Goal: Task Accomplishment & Management: Manage account settings

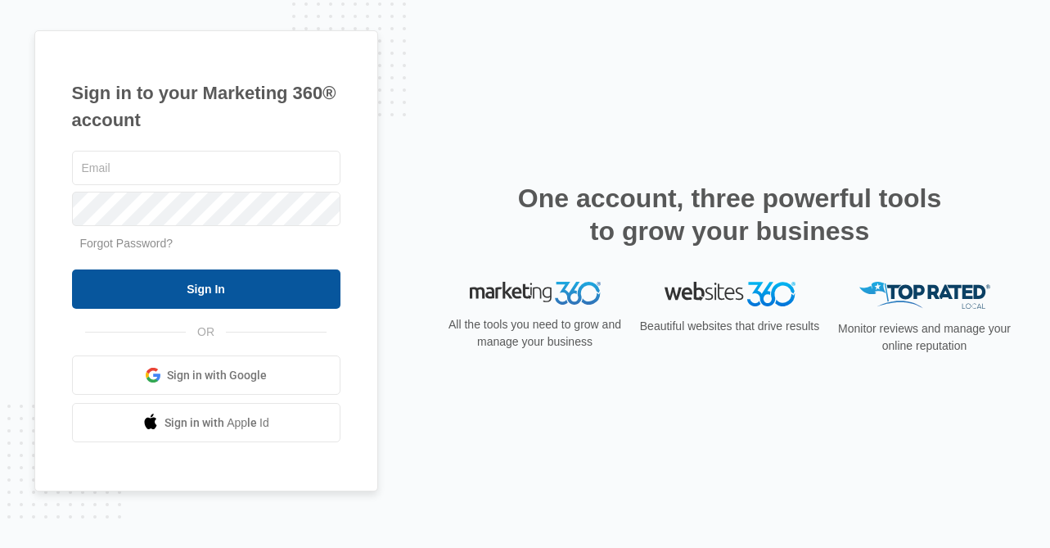
type input "[EMAIL_ADDRESS][DOMAIN_NAME]"
click at [187, 291] on input "Sign In" at bounding box center [206, 288] width 269 height 39
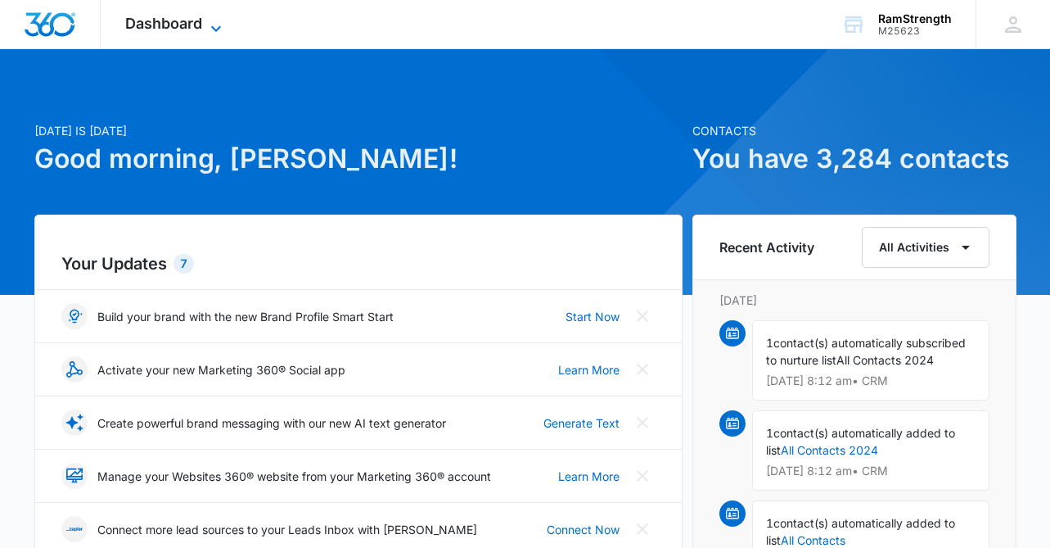
click at [200, 25] on span "Dashboard" at bounding box center [163, 23] width 77 height 17
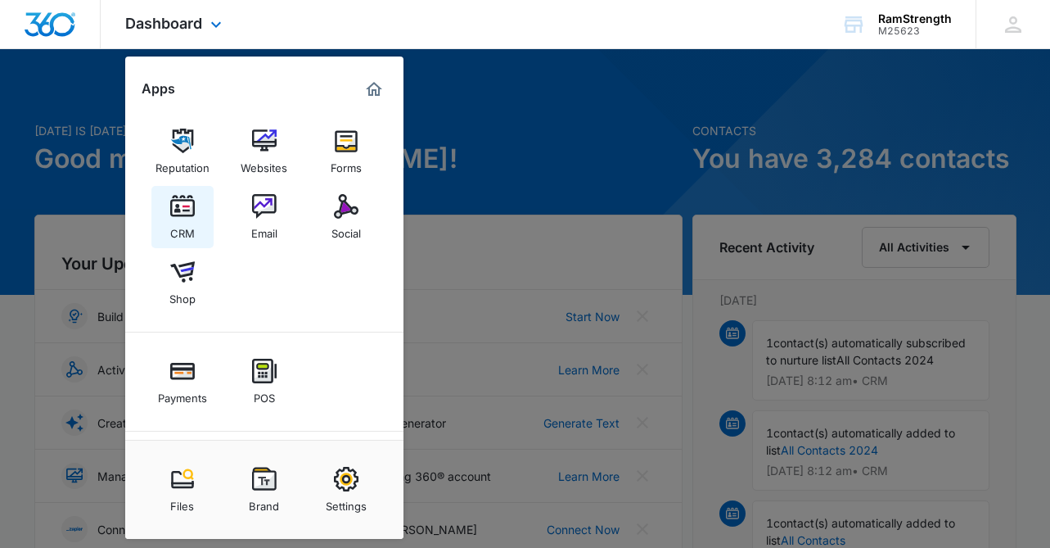
click at [184, 225] on div "CRM" at bounding box center [182, 229] width 25 height 21
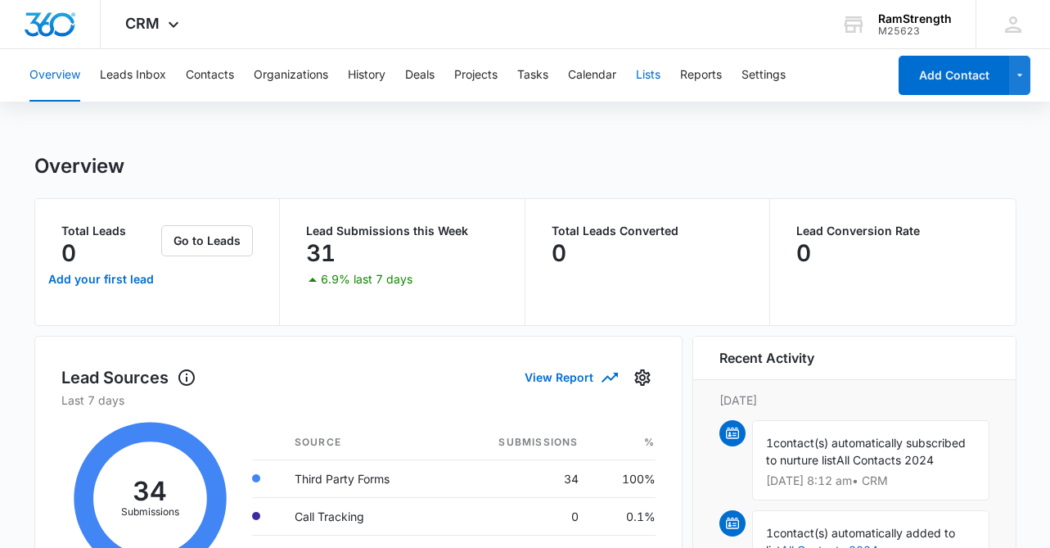
click at [657, 74] on button "Lists" at bounding box center [648, 75] width 25 height 52
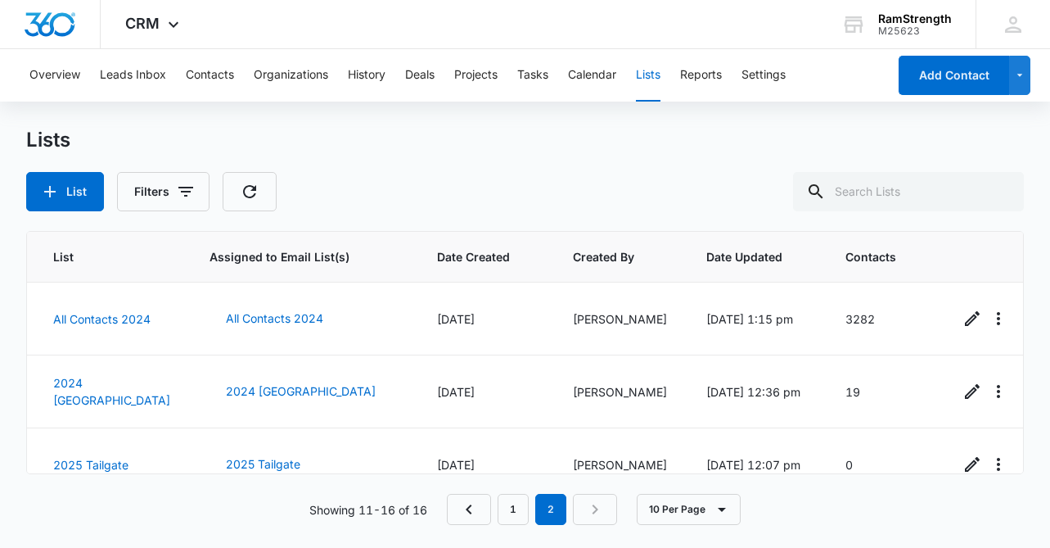
scroll to position [246, 0]
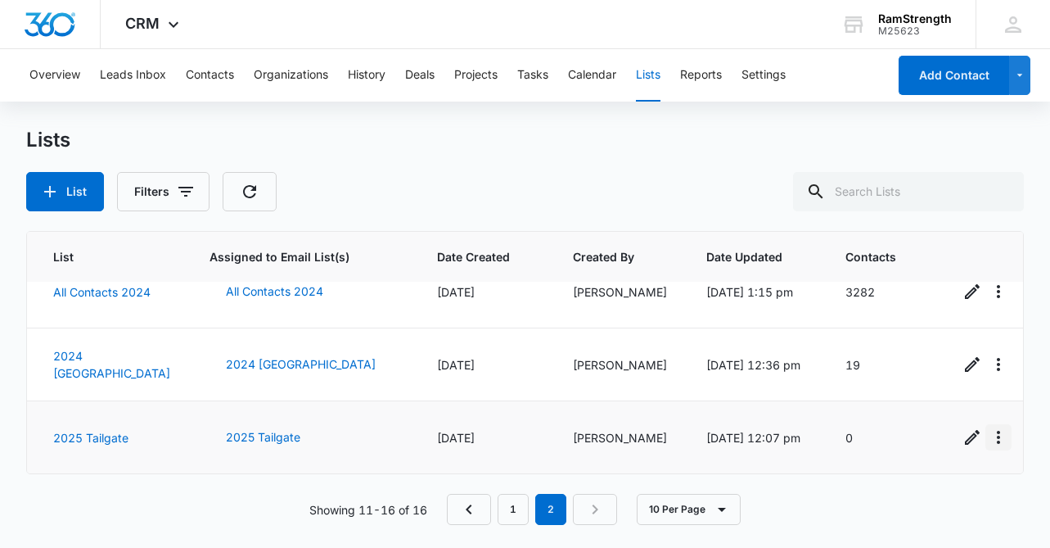
click at [989, 440] on icon "Overflow Menu" at bounding box center [999, 437] width 20 height 20
click at [939, 395] on div "Delete List" at bounding box center [921, 391] width 72 height 11
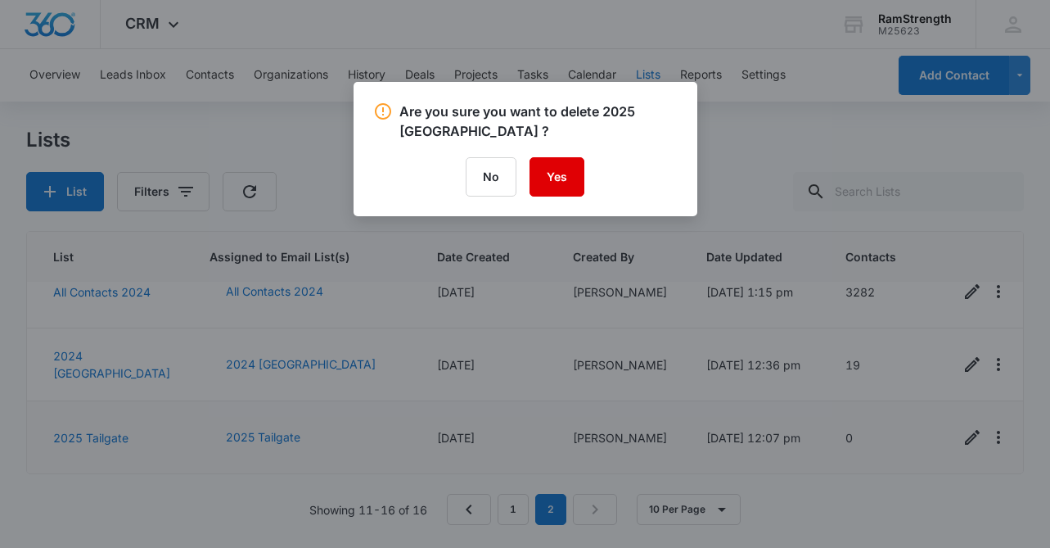
click at [560, 169] on button "Yes" at bounding box center [557, 176] width 55 height 39
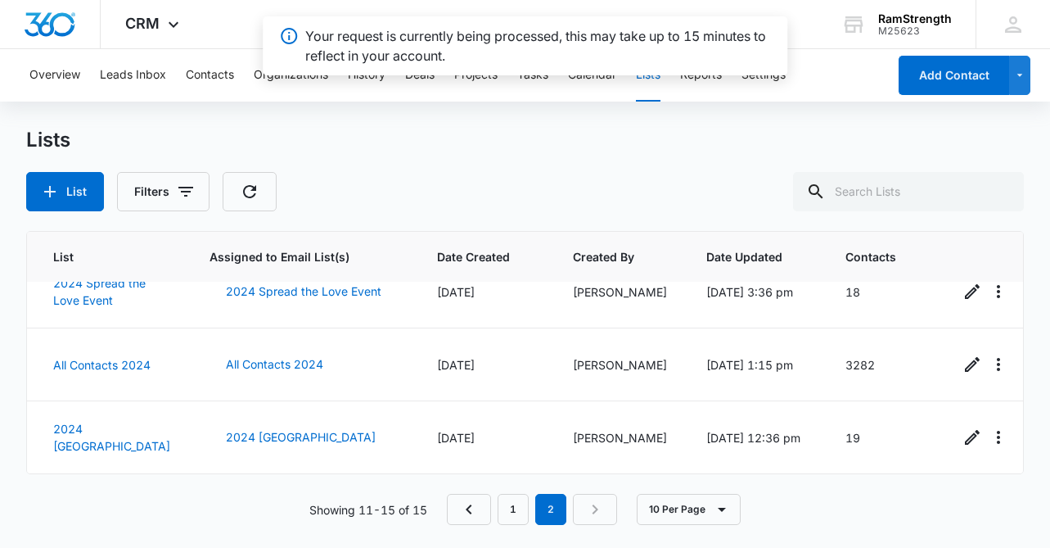
scroll to position [173, 0]
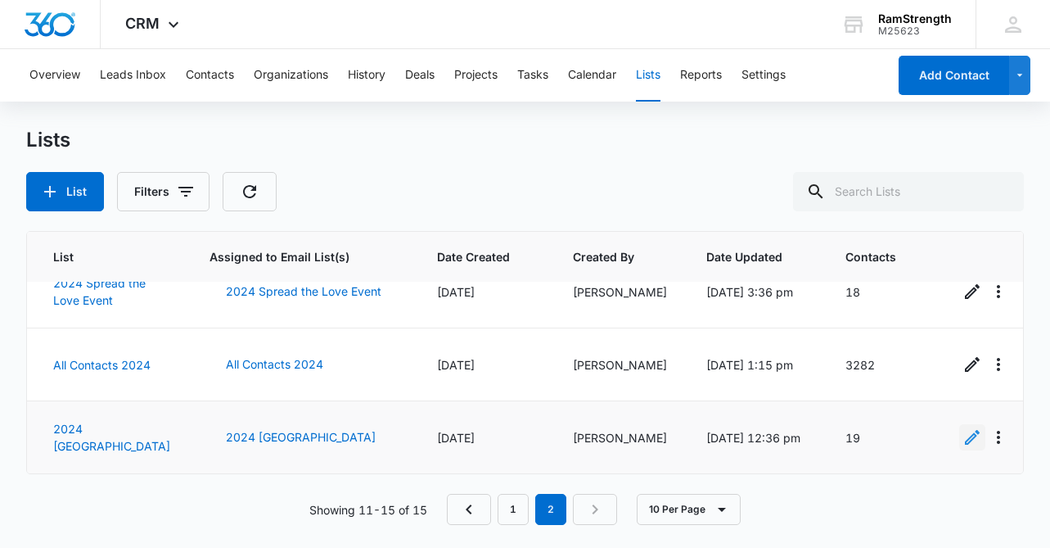
click at [963, 439] on icon "Edit" at bounding box center [973, 437] width 20 height 20
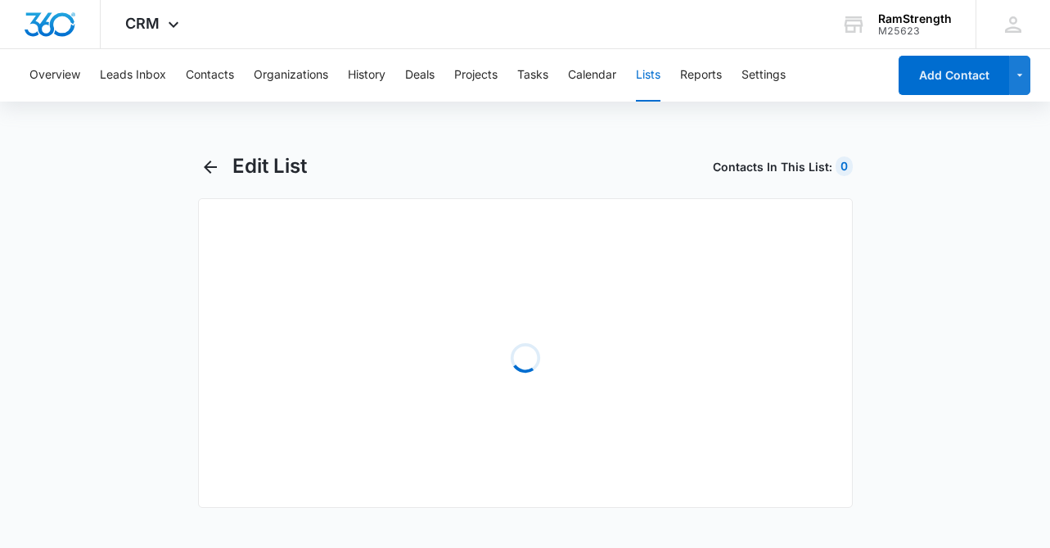
select select "31"
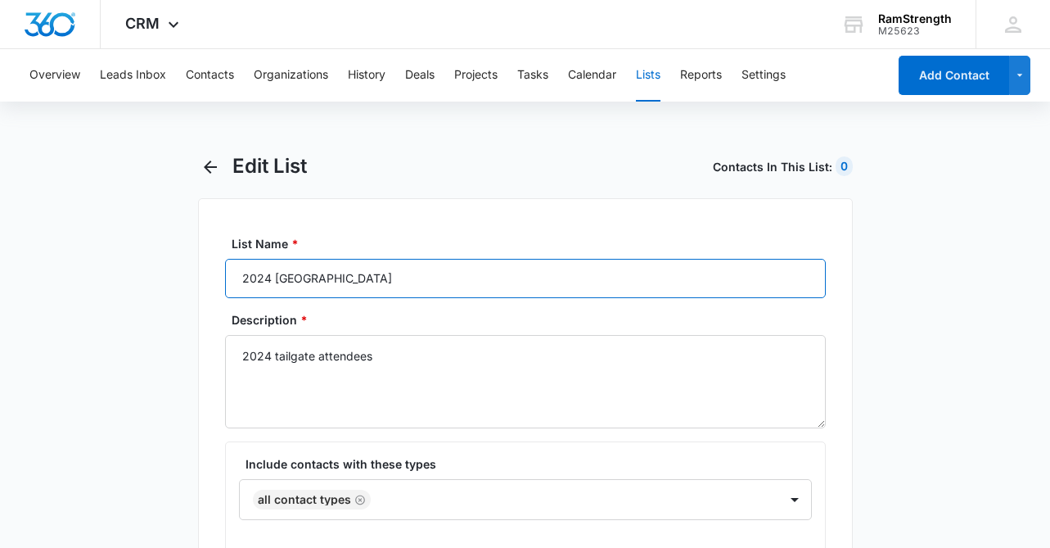
drag, startPoint x: 276, startPoint y: 278, endPoint x: 217, endPoint y: 271, distance: 59.3
type input "Tailgate"
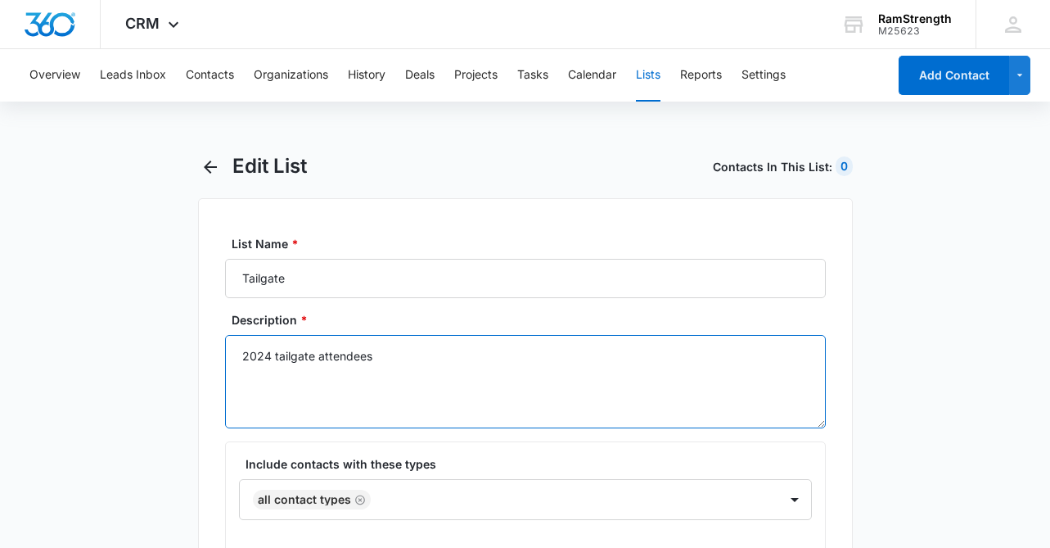
drag, startPoint x: 275, startPoint y: 355, endPoint x: 230, endPoint y: 355, distance: 45.0
click at [230, 355] on textarea "2024 tailgate attendees" at bounding box center [525, 381] width 601 height 93
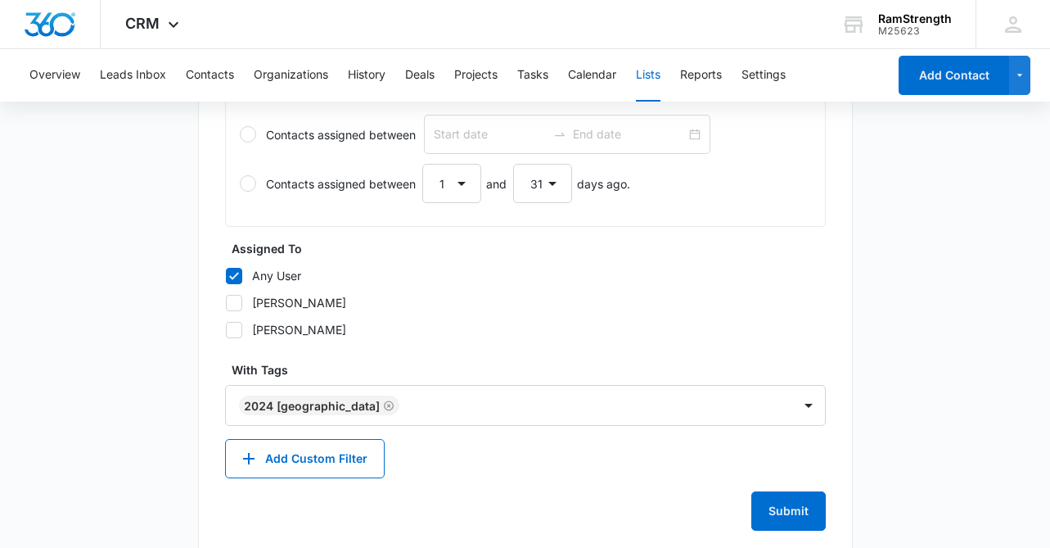
scroll to position [783, 0]
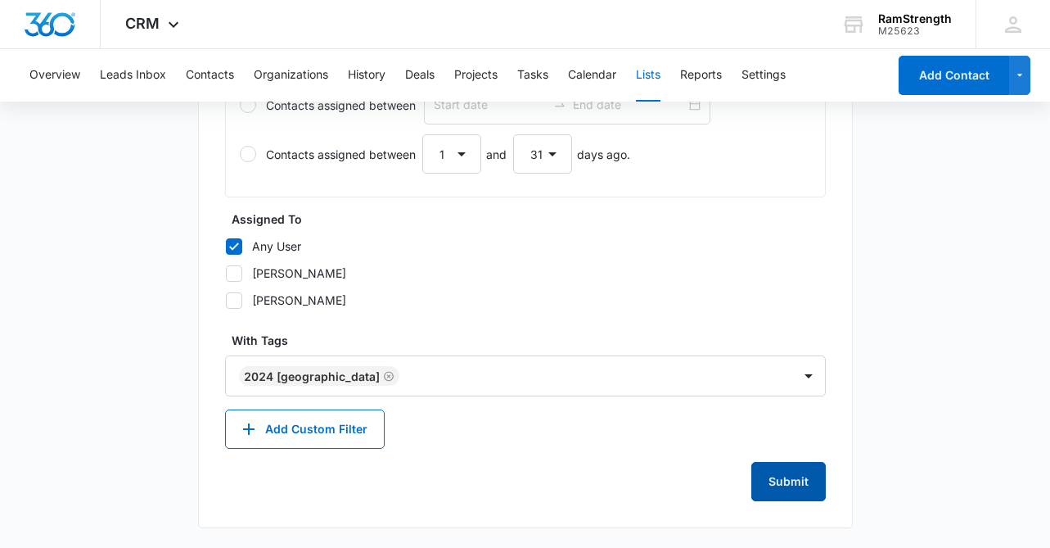
type textarea "Tailgate attendees"
click at [783, 481] on button "Submit" at bounding box center [789, 481] width 75 height 39
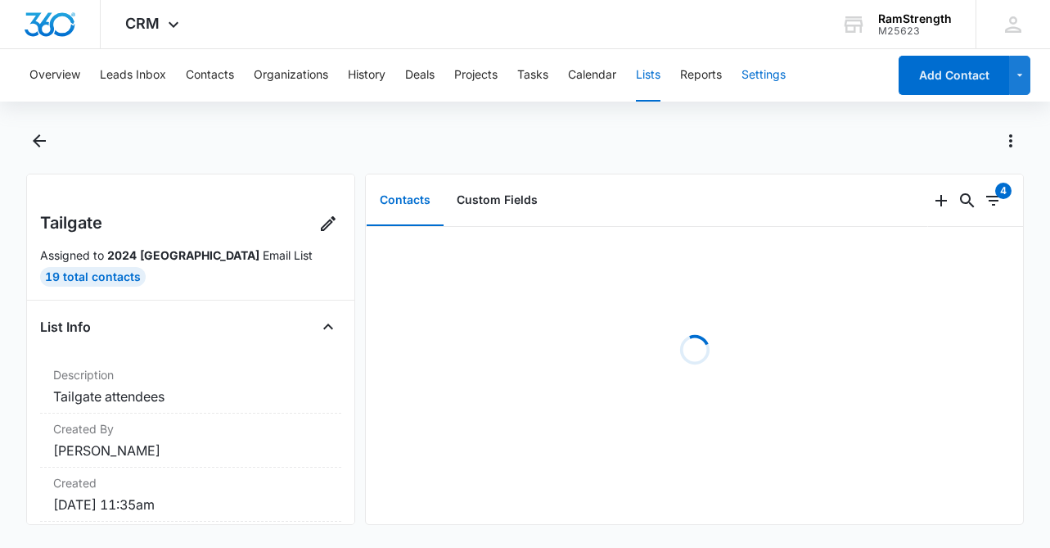
click at [772, 79] on button "Settings" at bounding box center [764, 75] width 44 height 52
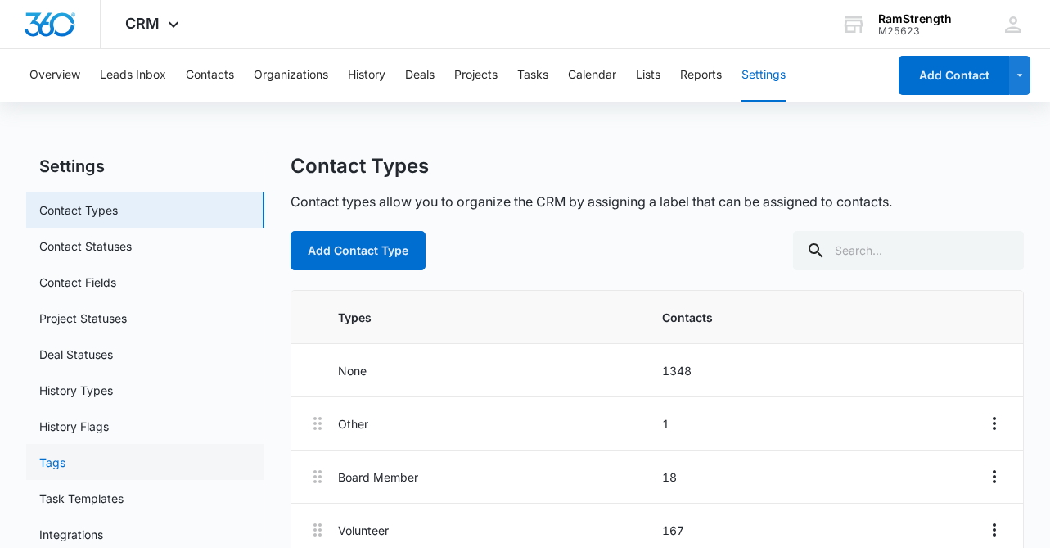
click at [66, 454] on link "Tags" at bounding box center [52, 462] width 26 height 17
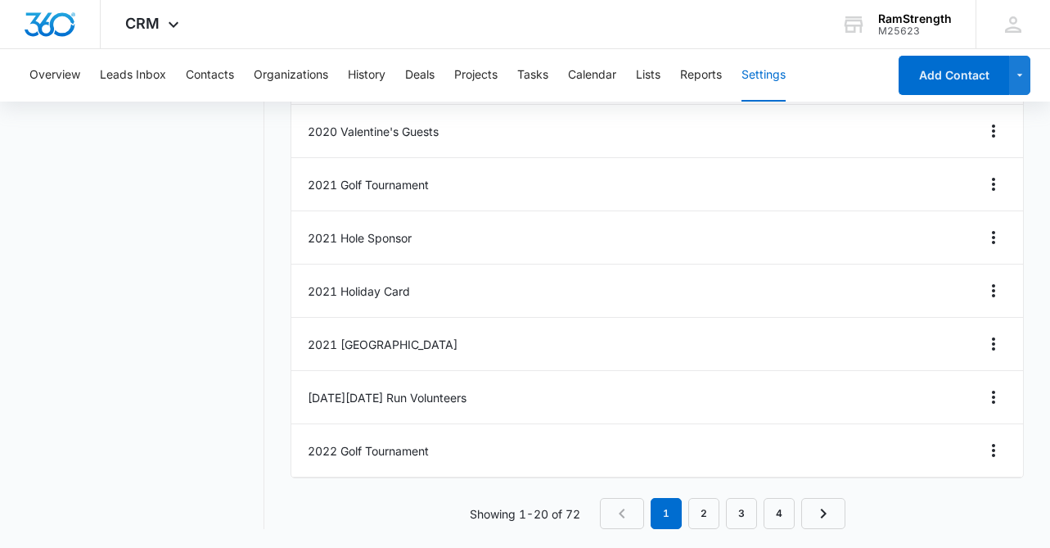
scroll to position [846, 0]
click at [781, 508] on link "4" at bounding box center [779, 512] width 31 height 31
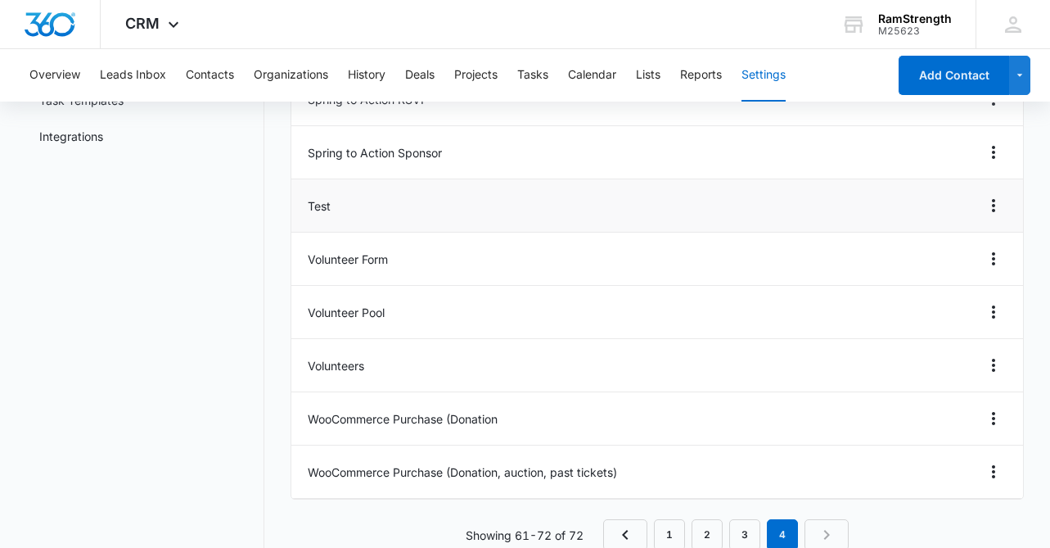
scroll to position [420, 0]
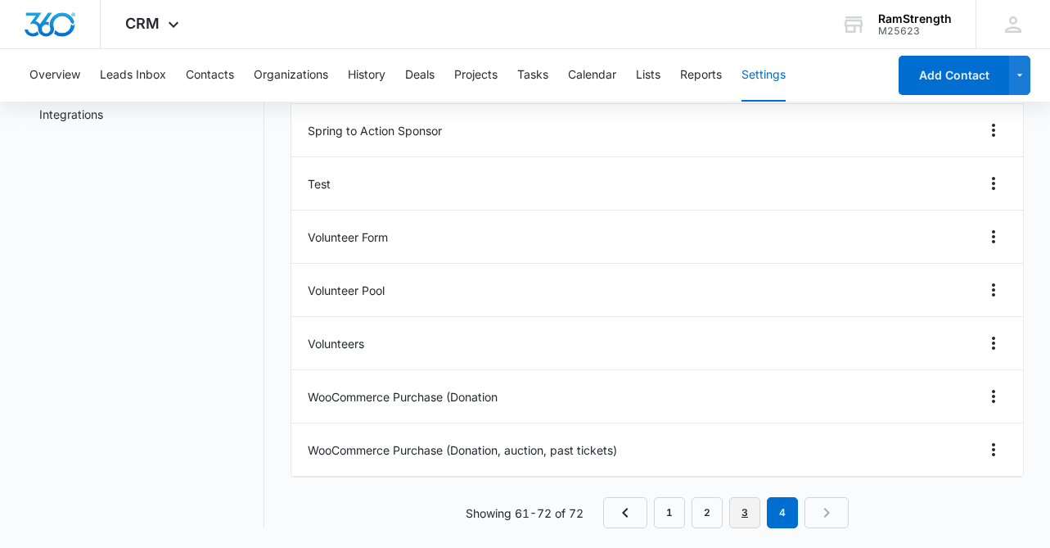
click at [741, 509] on link "3" at bounding box center [745, 512] width 31 height 31
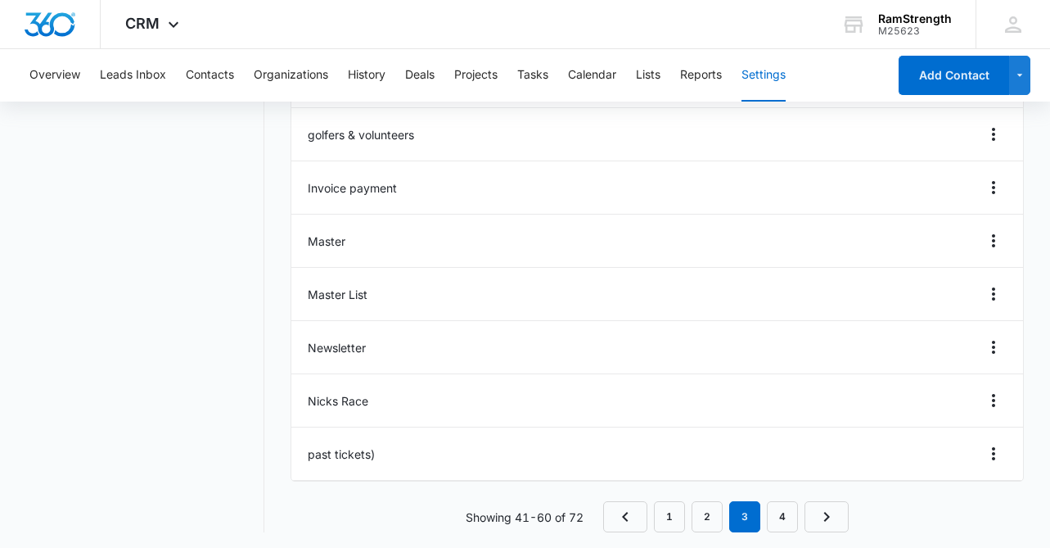
scroll to position [846, 0]
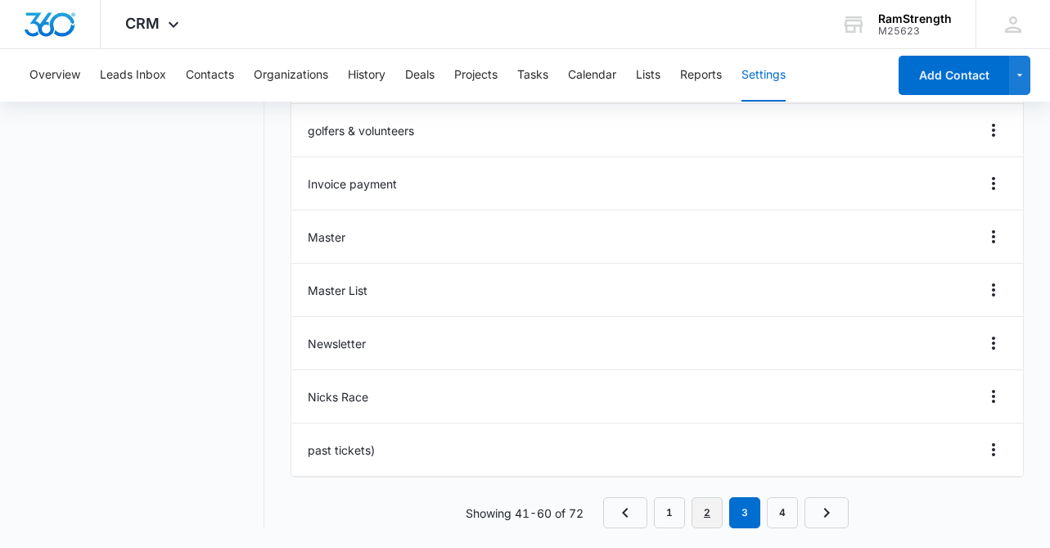
click at [712, 514] on link "2" at bounding box center [707, 512] width 31 height 31
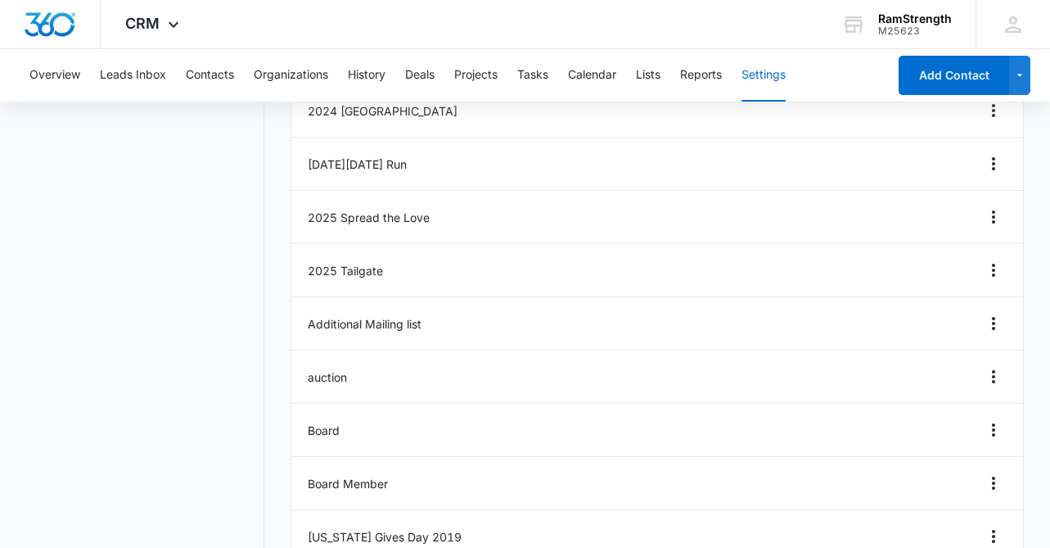
scroll to position [703, 0]
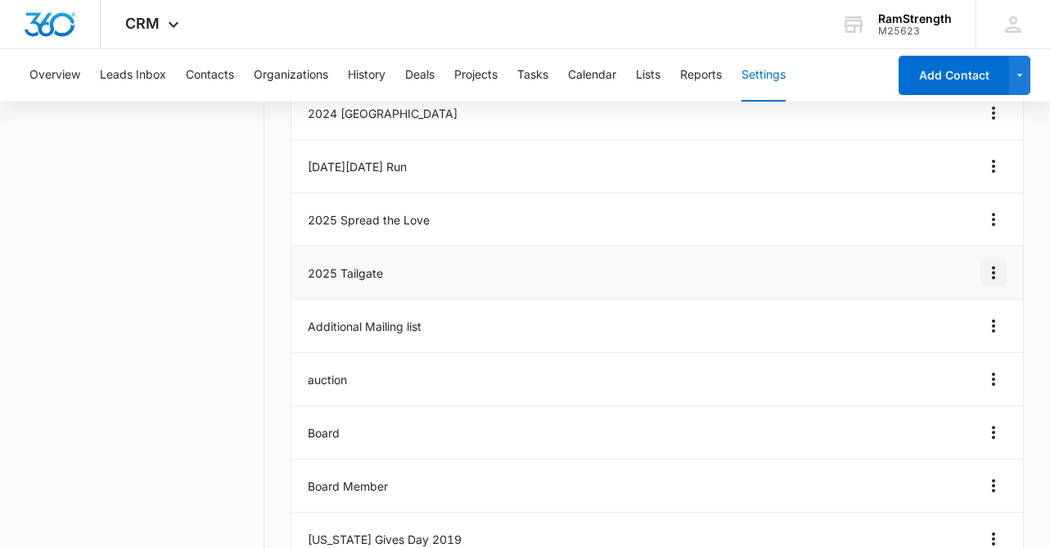
click at [989, 270] on icon "Overflow Menu" at bounding box center [994, 273] width 20 height 20
click at [969, 335] on button "Delete" at bounding box center [959, 343] width 93 height 25
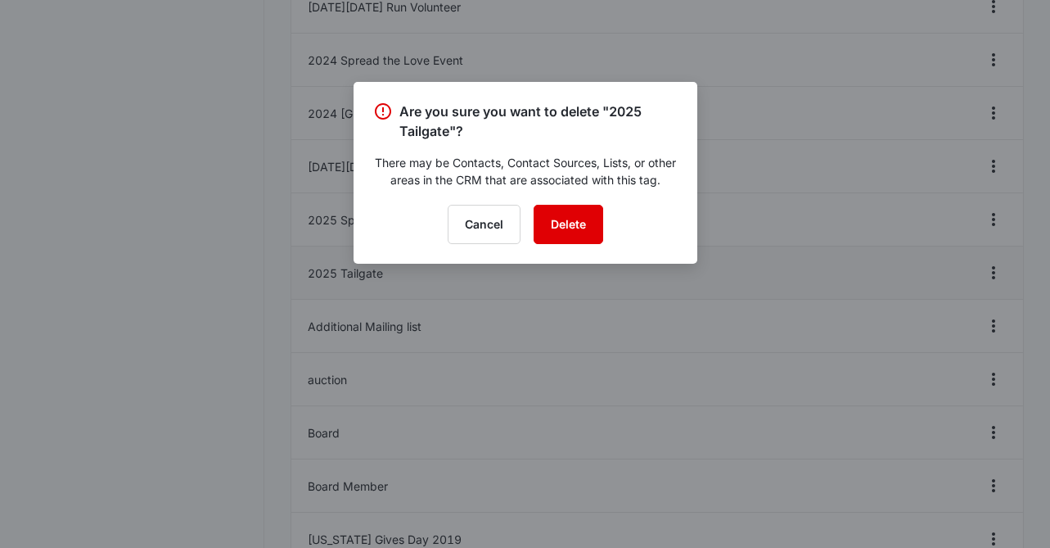
click at [571, 226] on button "Delete" at bounding box center [569, 224] width 70 height 39
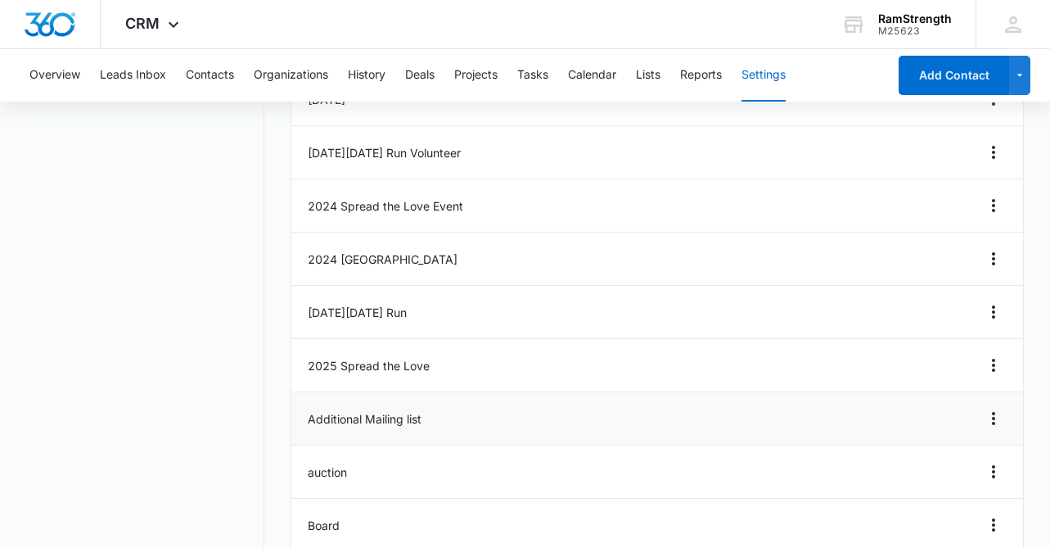
scroll to position [553, 0]
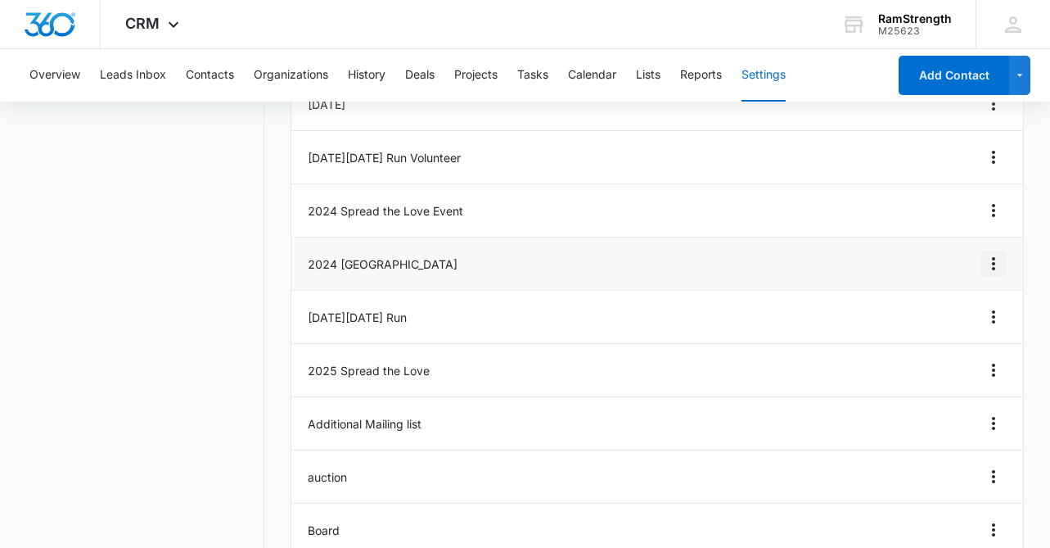
click at [986, 264] on icon "Overflow Menu" at bounding box center [994, 264] width 20 height 20
click at [958, 300] on button "Edit" at bounding box center [959, 309] width 93 height 25
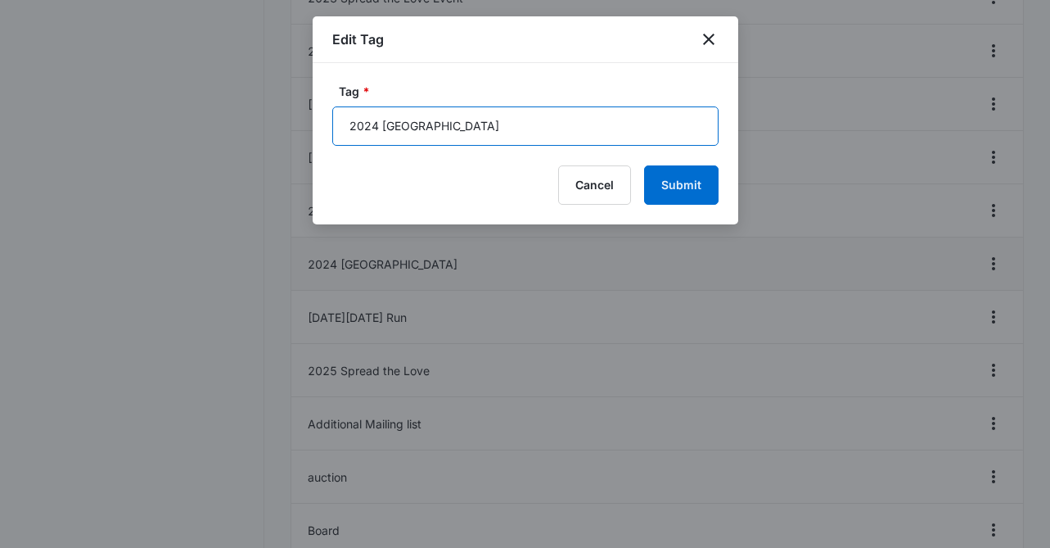
drag, startPoint x: 382, startPoint y: 124, endPoint x: 339, endPoint y: 124, distance: 42.6
click at [359, 124] on input "2024 Tailgate" at bounding box center [525, 125] width 386 height 39
type input "Tailgate"
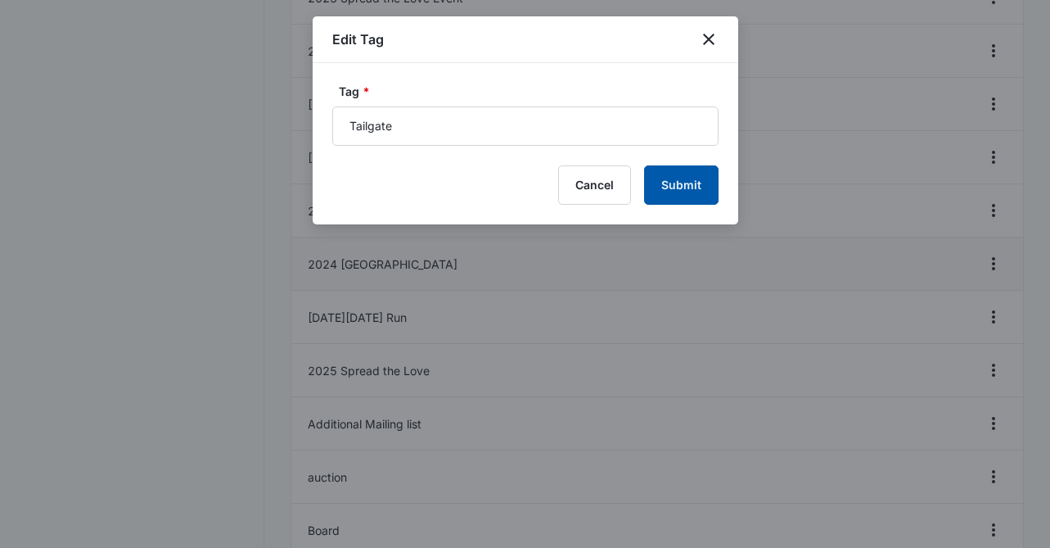
click at [673, 183] on button "Submit" at bounding box center [681, 184] width 75 height 39
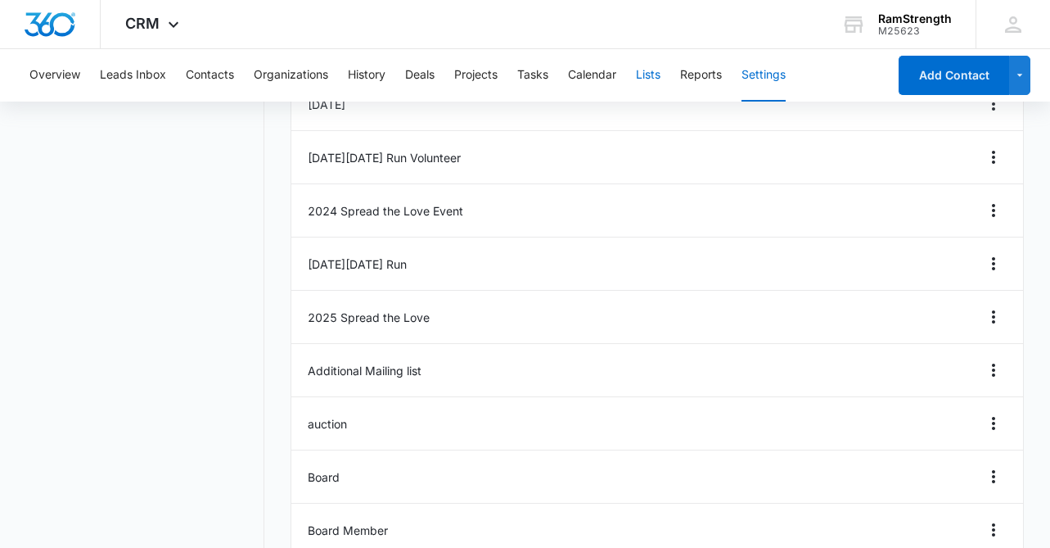
click at [650, 77] on button "Lists" at bounding box center [648, 75] width 25 height 52
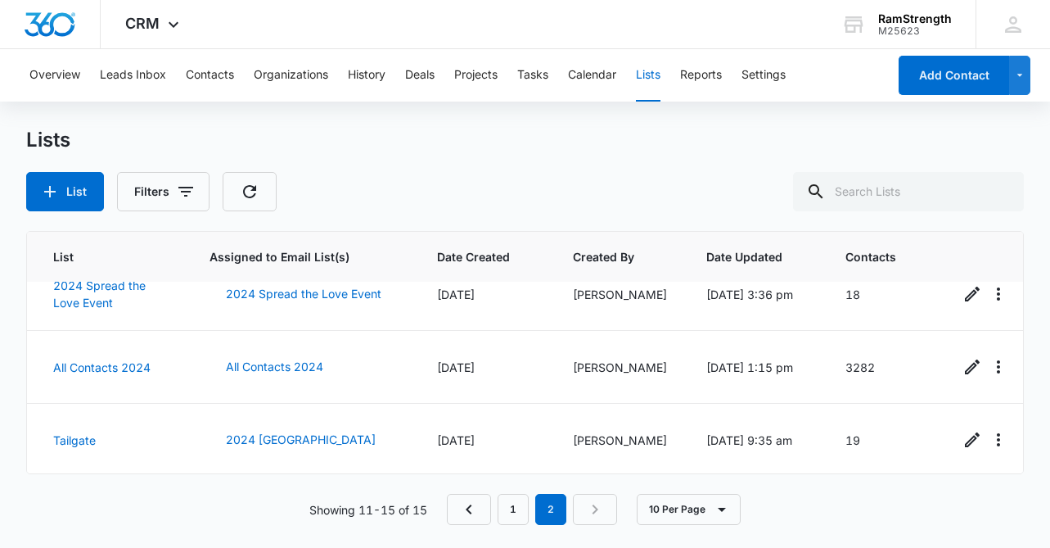
scroll to position [173, 0]
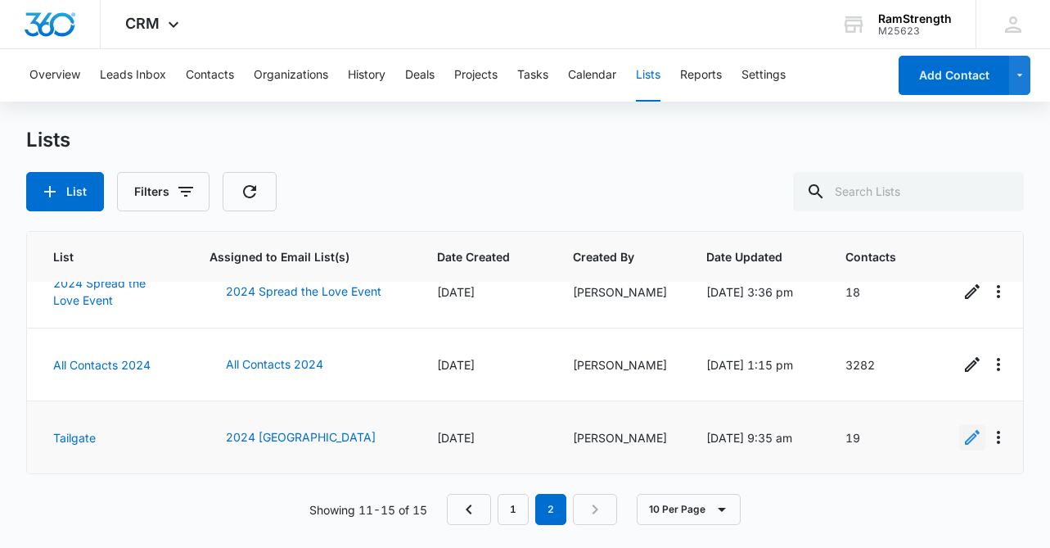
click at [963, 427] on icon "Edit" at bounding box center [973, 437] width 20 height 20
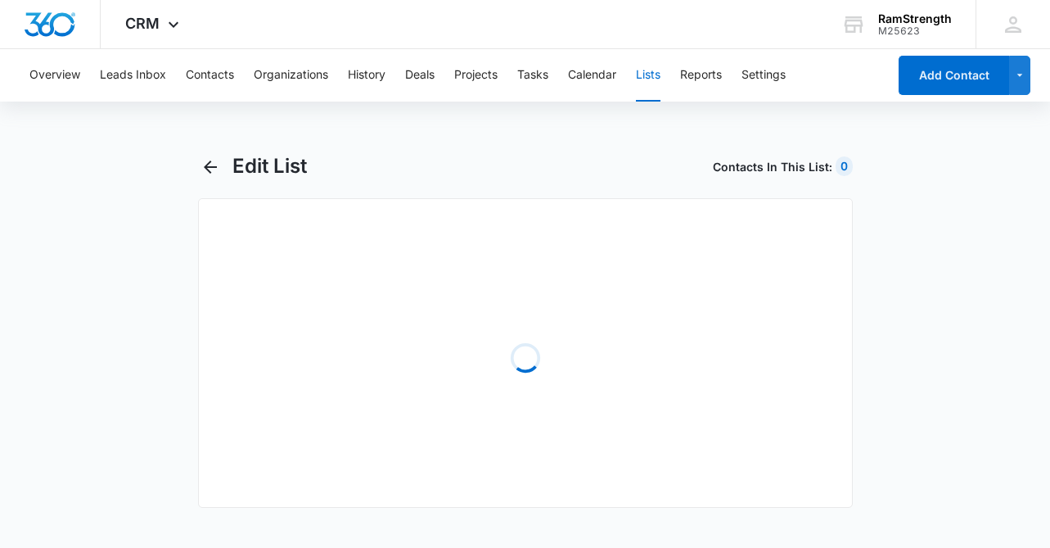
select select "31"
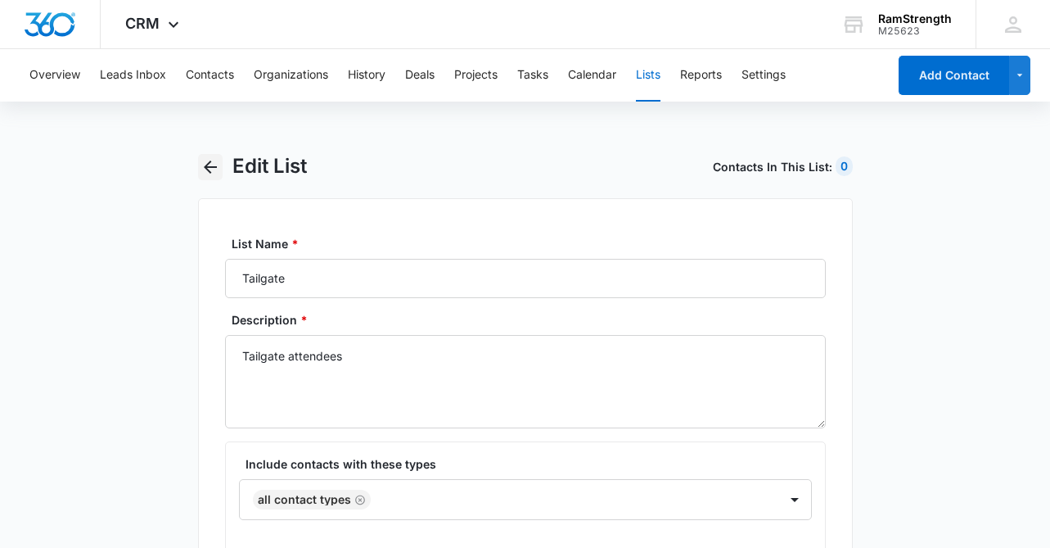
click at [209, 166] on icon "button" at bounding box center [210, 166] width 13 height 13
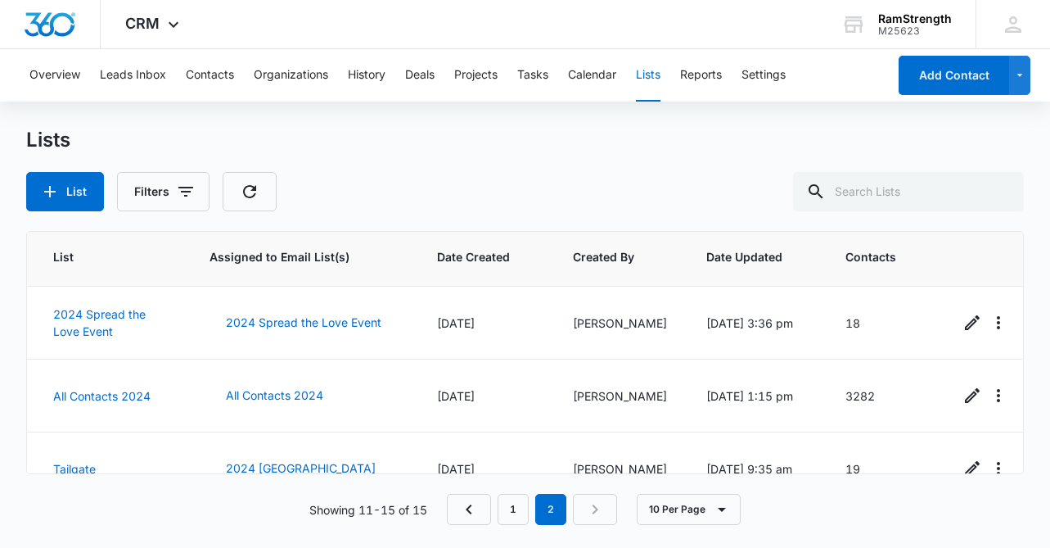
scroll to position [173, 0]
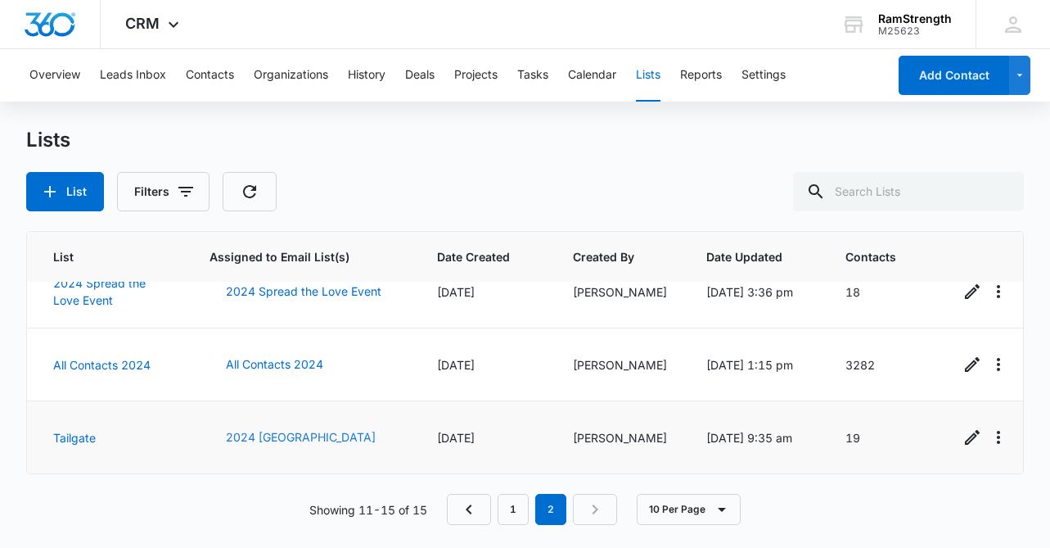
click at [276, 438] on button "2024 Tailgate" at bounding box center [301, 437] width 183 height 39
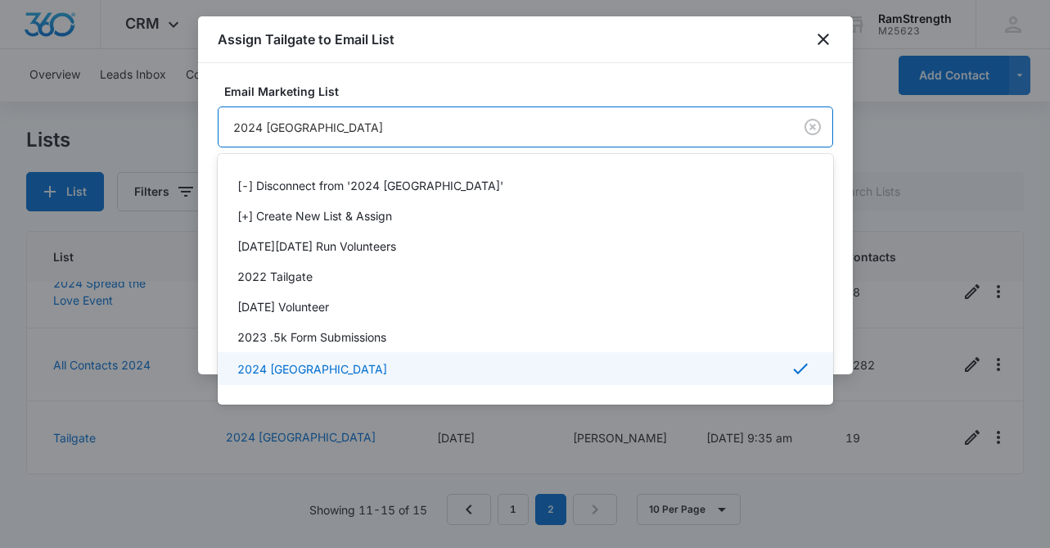
click at [267, 128] on body "CRM Apps Reputation Websites Forms CRM Email Social Shop Payments POS Content A…" at bounding box center [525, 274] width 1050 height 548
click at [268, 126] on div at bounding box center [525, 274] width 1050 height 548
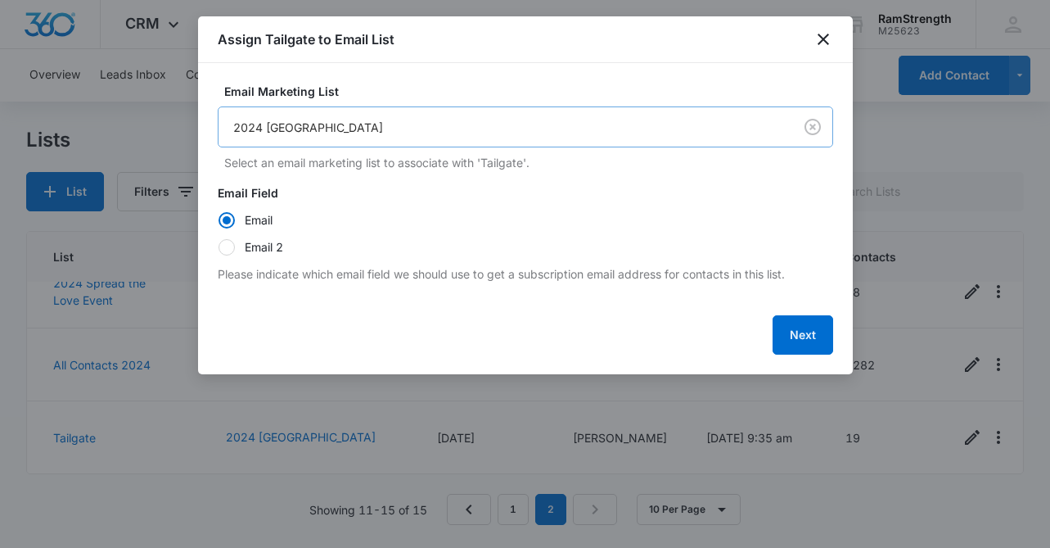
click at [337, 116] on body "CRM Apps Reputation Websites Forms CRM Email Social Shop Payments POS Content A…" at bounding box center [525, 274] width 1050 height 548
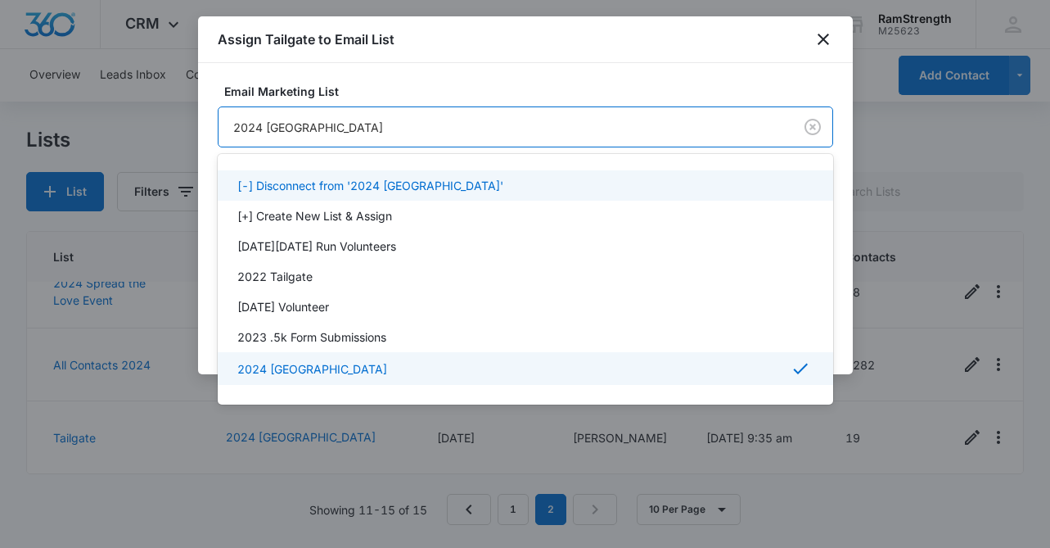
click at [812, 129] on div at bounding box center [525, 274] width 1050 height 548
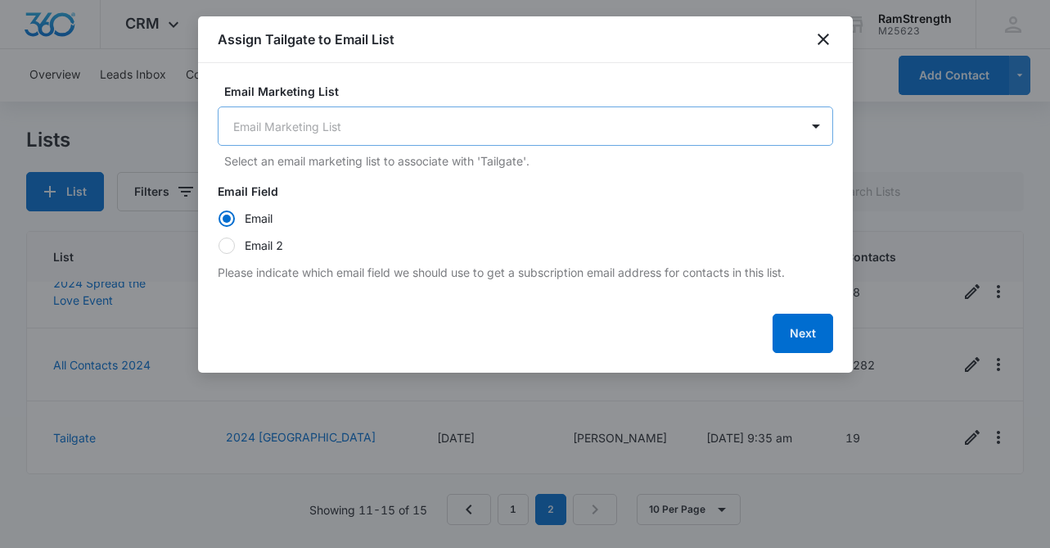
click at [572, 126] on body "CRM Apps Reputation Websites Forms CRM Email Social Shop Payments POS Content A…" at bounding box center [525, 274] width 1050 height 548
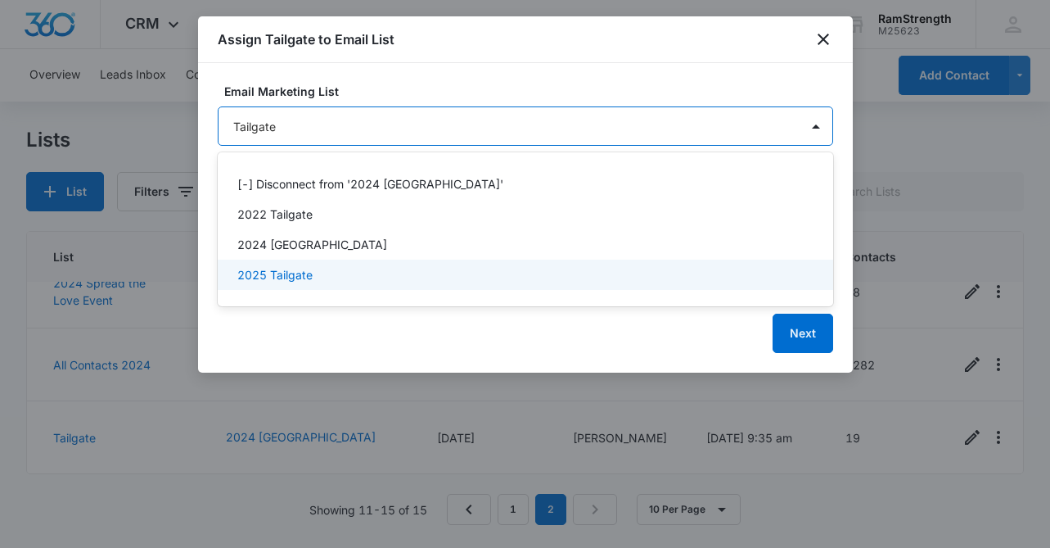
click at [799, 344] on div at bounding box center [525, 274] width 1050 height 548
type input "Tailgate"
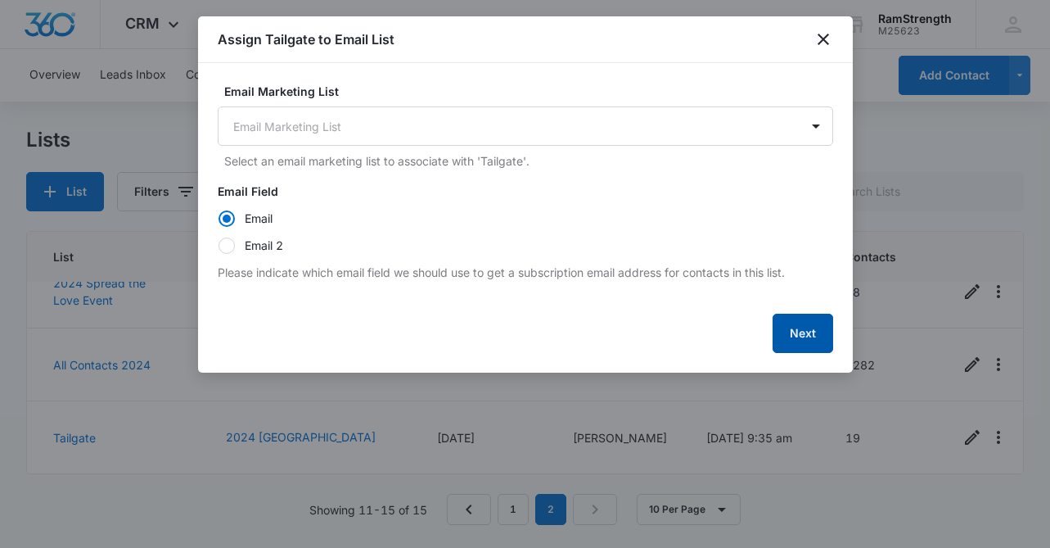
click at [783, 327] on button "Next" at bounding box center [803, 333] width 61 height 39
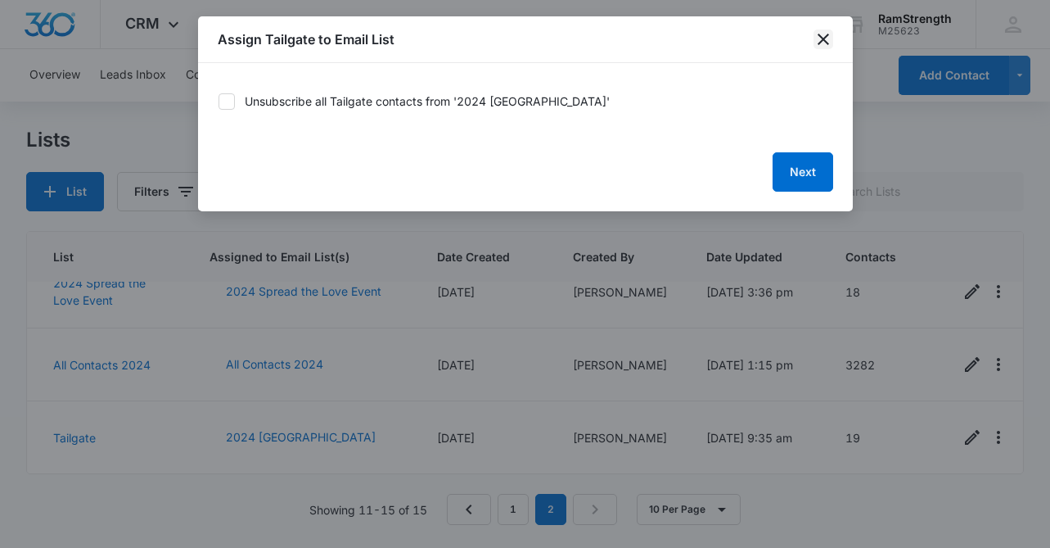
click at [826, 41] on icon "close" at bounding box center [823, 39] width 11 height 11
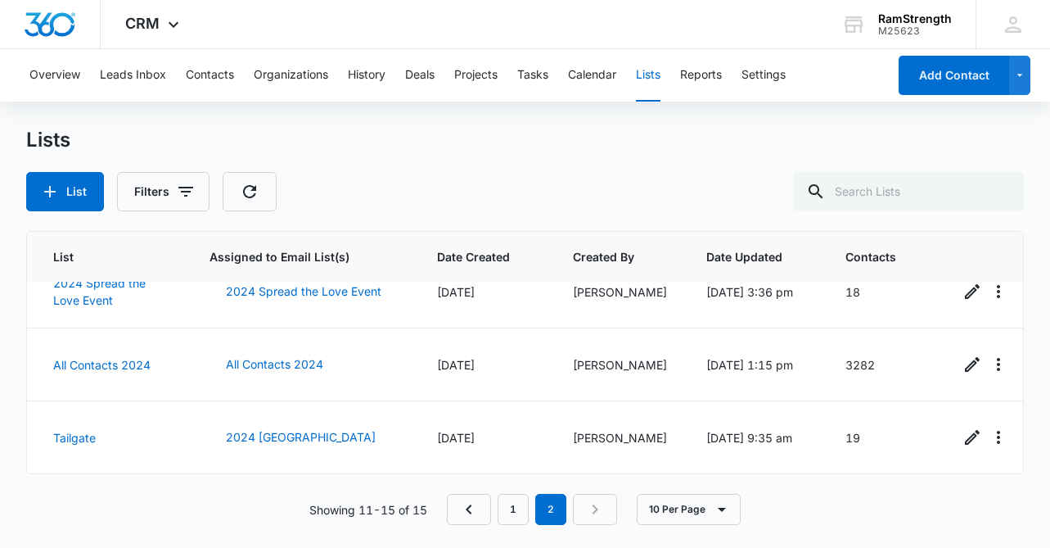
click at [644, 78] on button "Lists" at bounding box center [648, 75] width 25 height 52
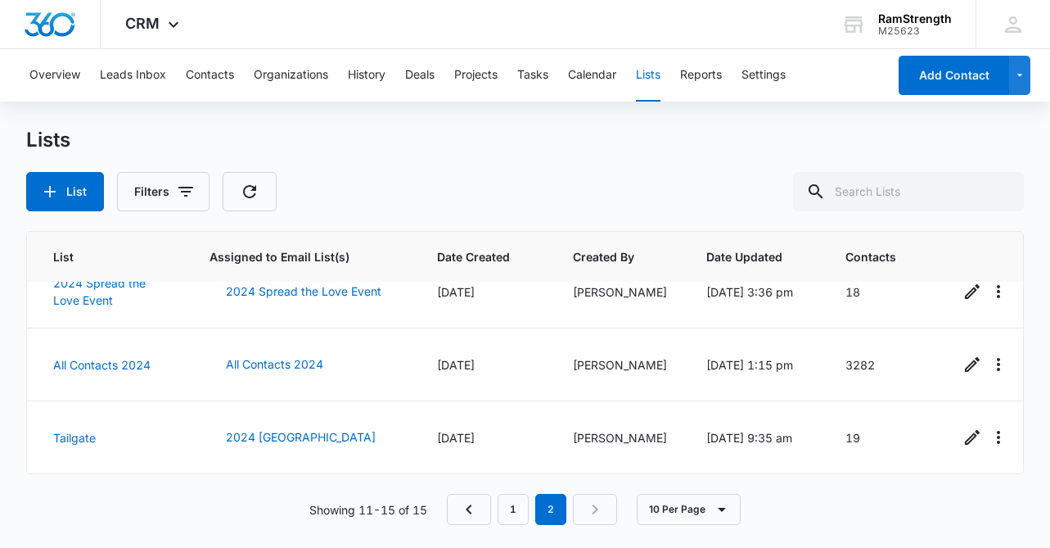
click at [644, 78] on button "Lists" at bounding box center [648, 75] width 25 height 52
click at [754, 75] on button "Settings" at bounding box center [764, 75] width 44 height 52
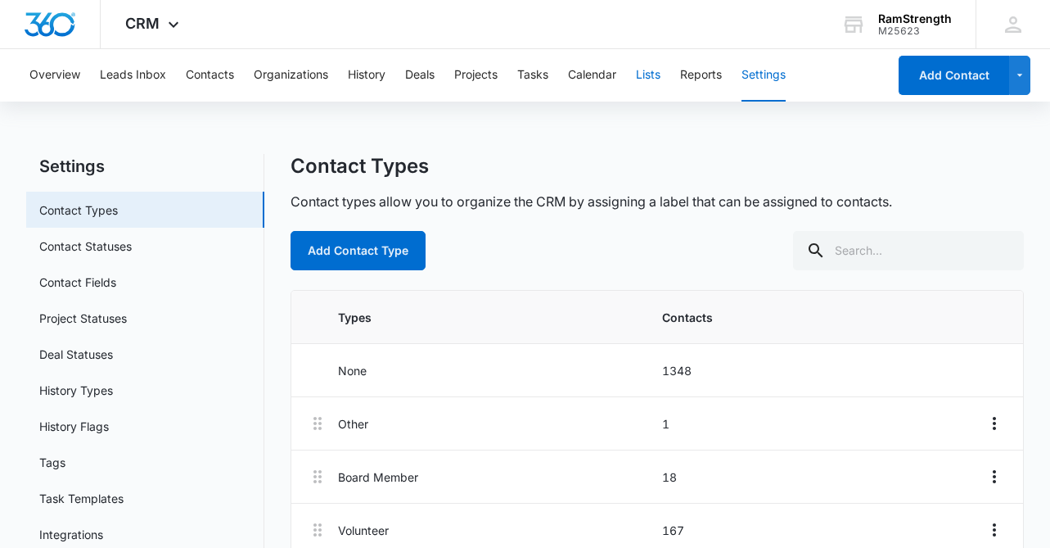
click at [655, 68] on button "Lists" at bounding box center [648, 75] width 25 height 52
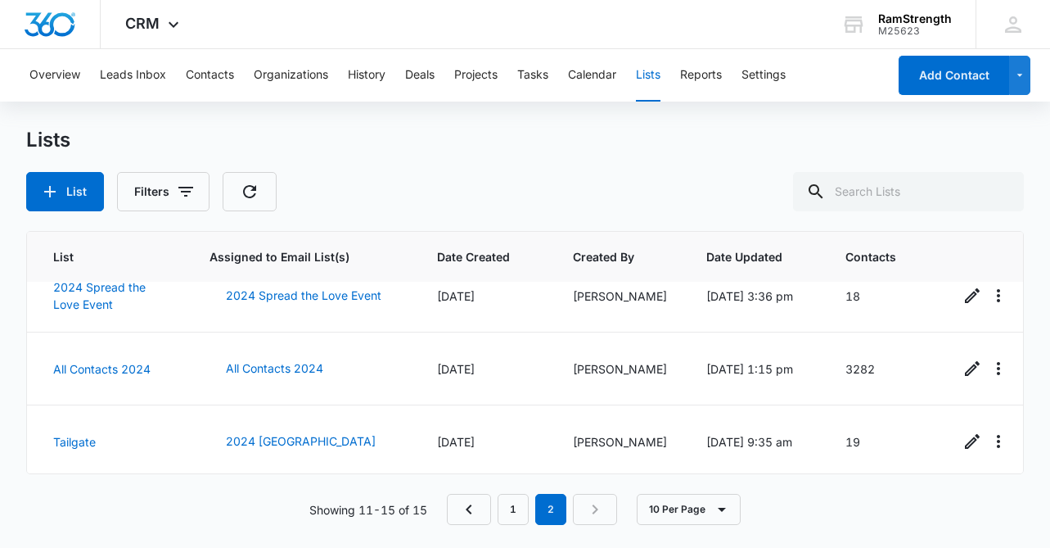
scroll to position [173, 0]
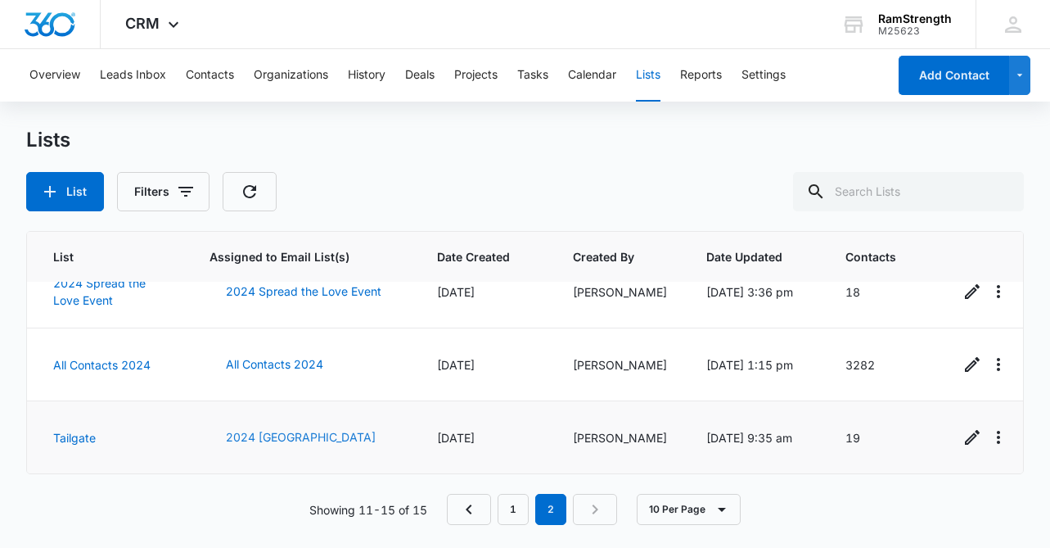
click at [242, 444] on button "2024 Tailgate" at bounding box center [301, 437] width 183 height 39
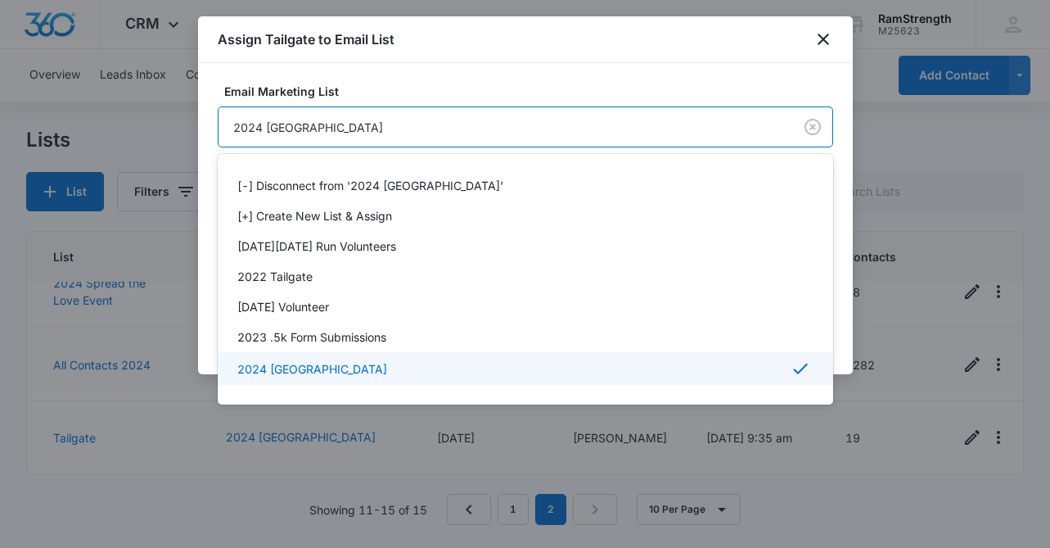
click at [284, 132] on body "CRM Apps Reputation Websites Forms CRM Email Social Shop Payments POS Content A…" at bounding box center [525, 274] width 1050 height 548
click at [321, 364] on div "2024 Tailgate" at bounding box center [523, 369] width 573 height 20
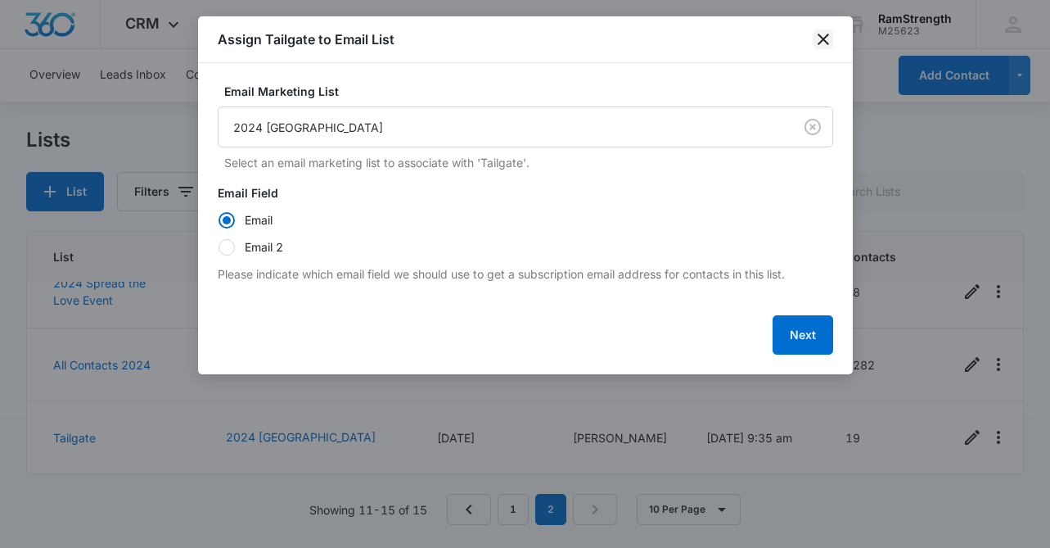
click at [826, 38] on icon "close" at bounding box center [824, 39] width 20 height 20
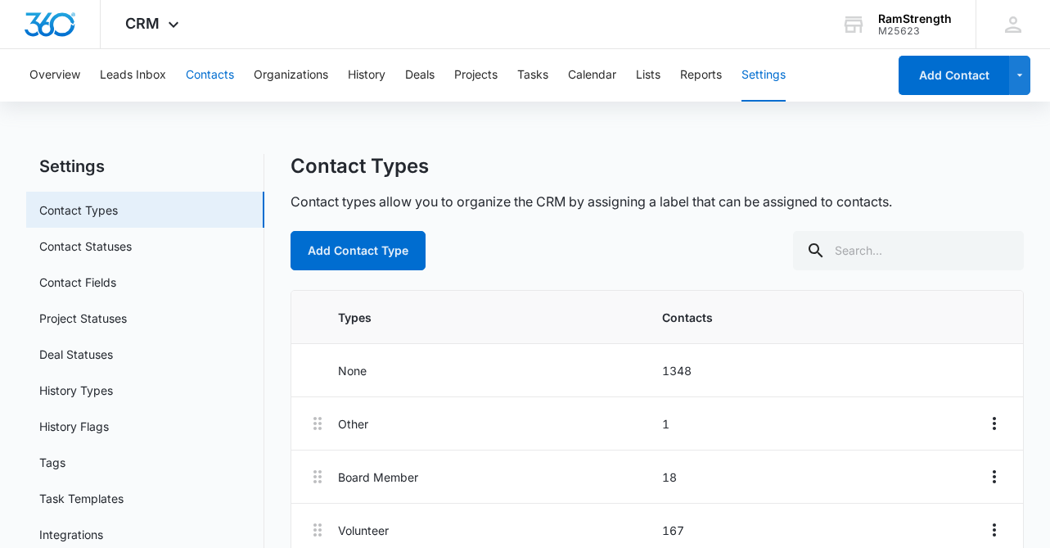
click at [231, 69] on button "Contacts" at bounding box center [210, 75] width 48 height 52
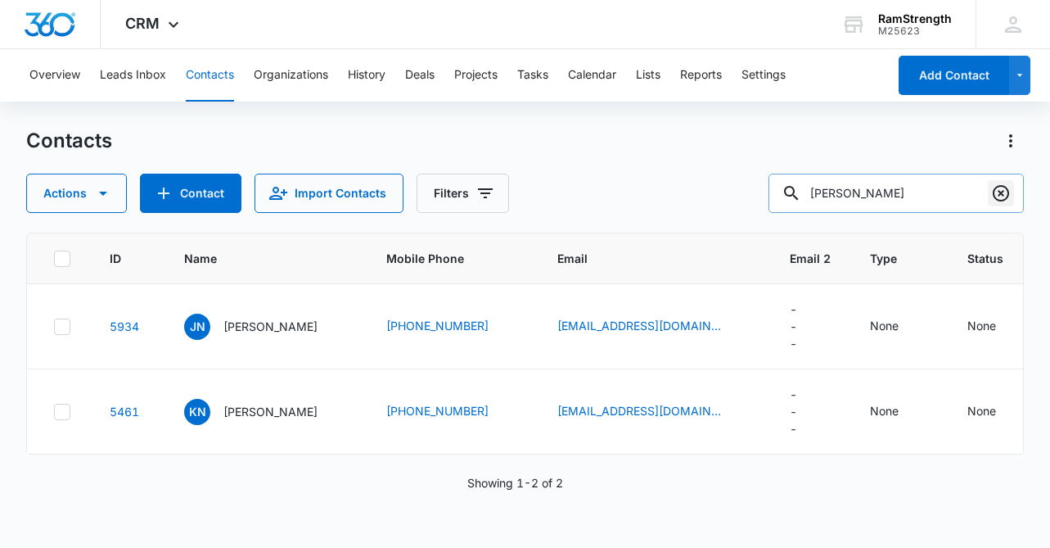
click at [1002, 192] on icon "Clear" at bounding box center [1001, 193] width 16 height 16
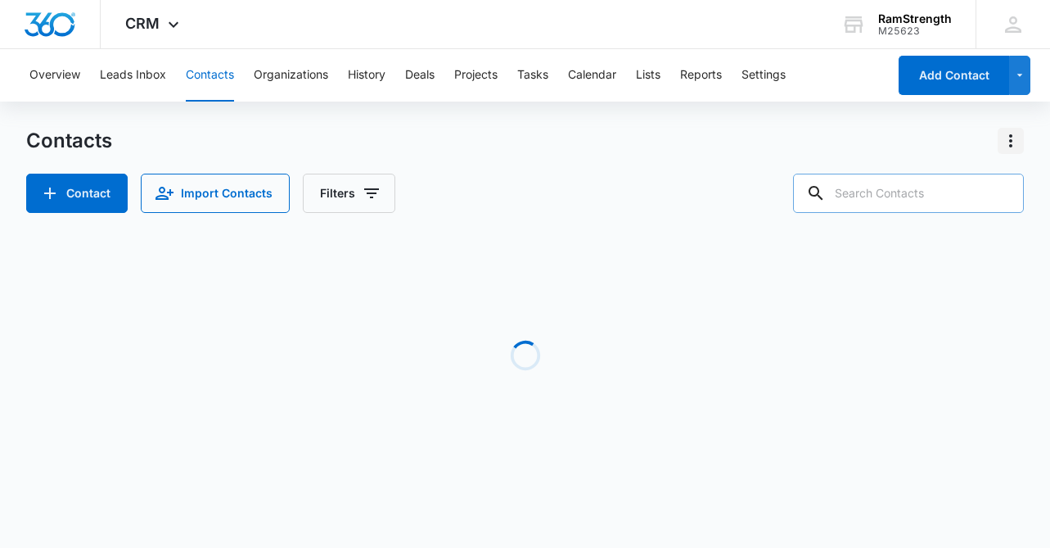
click at [1007, 146] on icon "Actions" at bounding box center [1011, 141] width 20 height 20
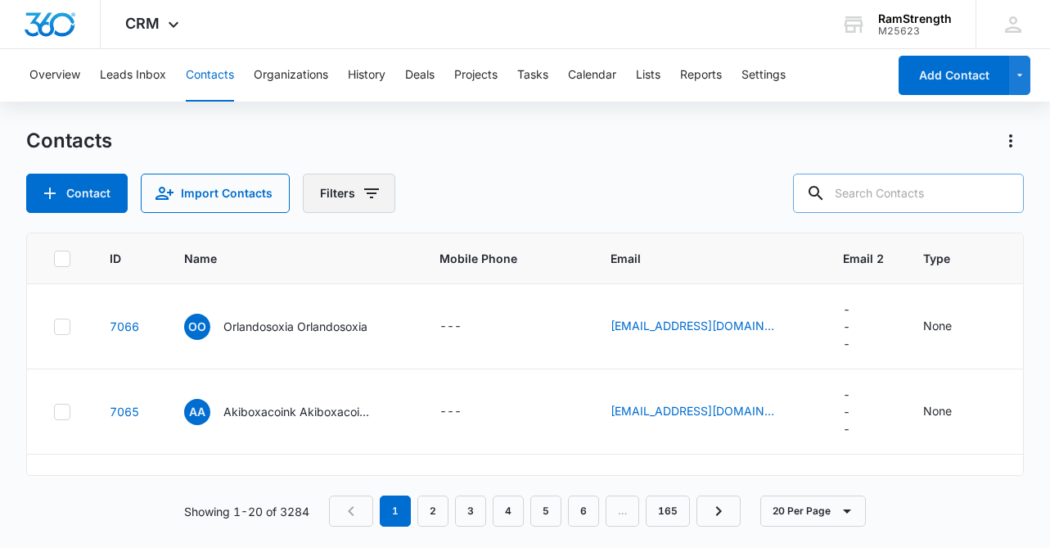
click at [377, 191] on icon "Filters" at bounding box center [372, 193] width 20 height 20
click at [545, 162] on div "Contacts Contact Import Contacts Filters" at bounding box center [525, 170] width 998 height 85
click at [717, 78] on button "Reports" at bounding box center [701, 75] width 42 height 52
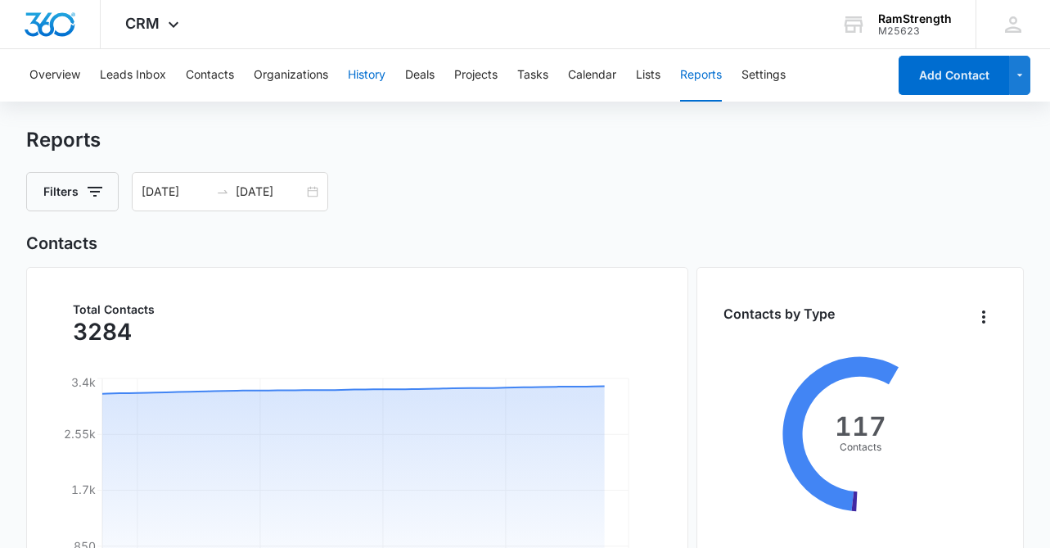
click at [367, 75] on button "History" at bounding box center [367, 75] width 38 height 52
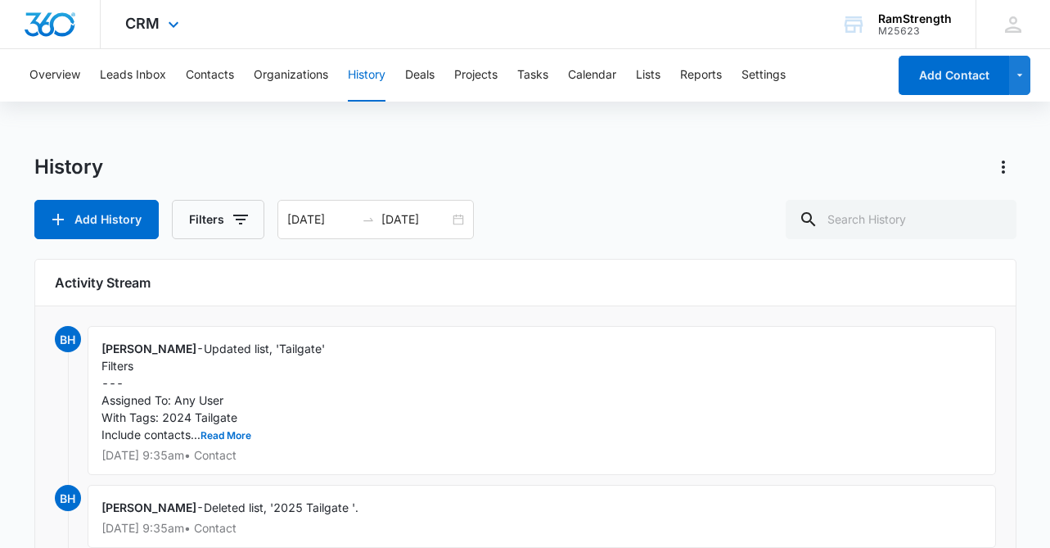
click at [72, 30] on img "Dashboard" at bounding box center [50, 24] width 52 height 25
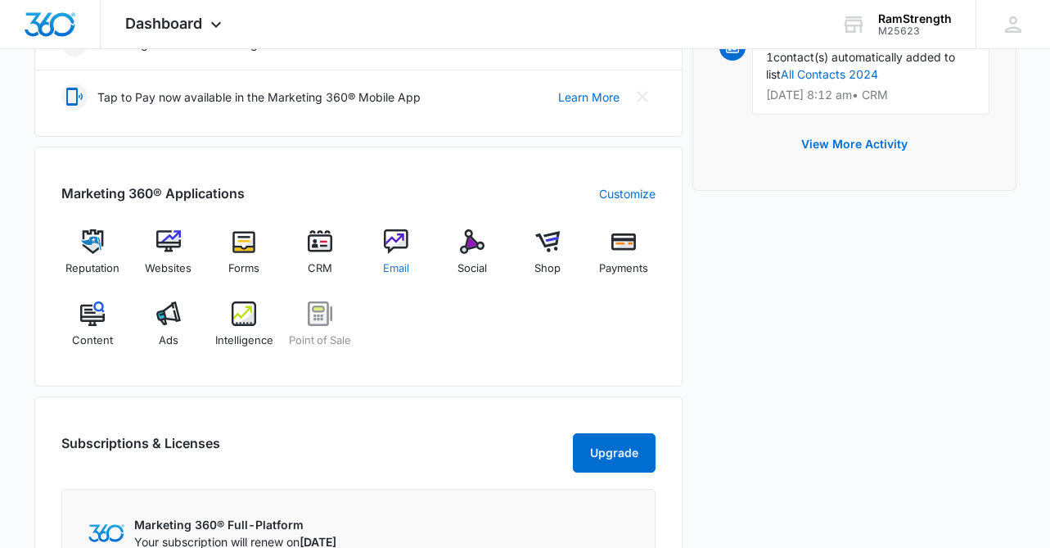
scroll to position [549, 0]
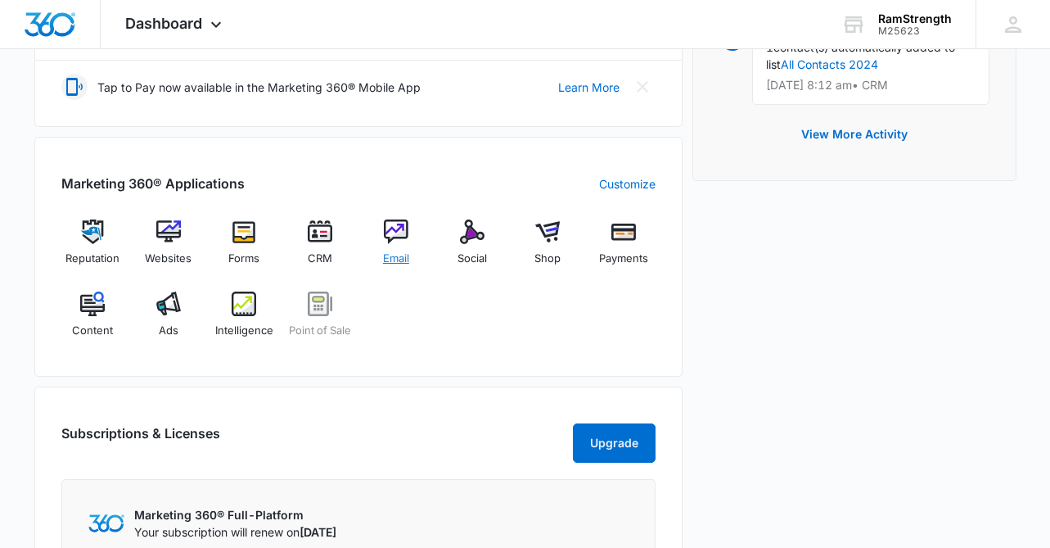
click at [395, 240] on img at bounding box center [396, 231] width 25 height 25
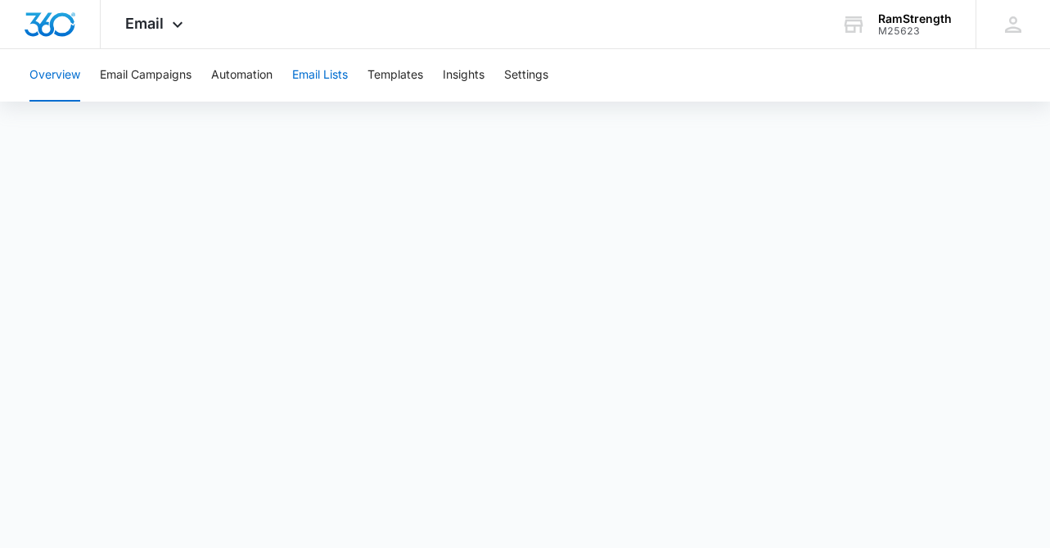
click at [327, 71] on button "Email Lists" at bounding box center [320, 75] width 56 height 52
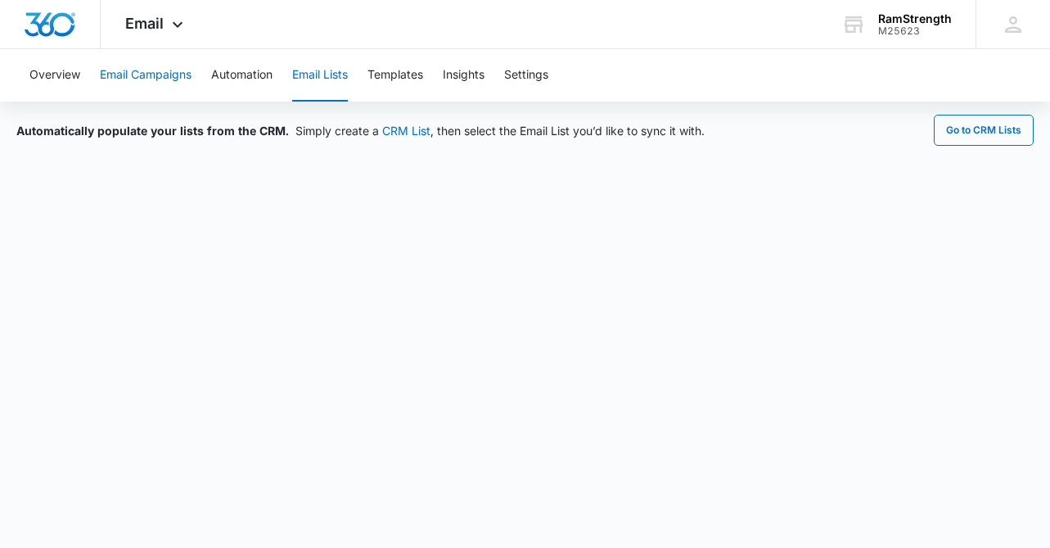
click at [136, 73] on button "Email Campaigns" at bounding box center [146, 75] width 92 height 52
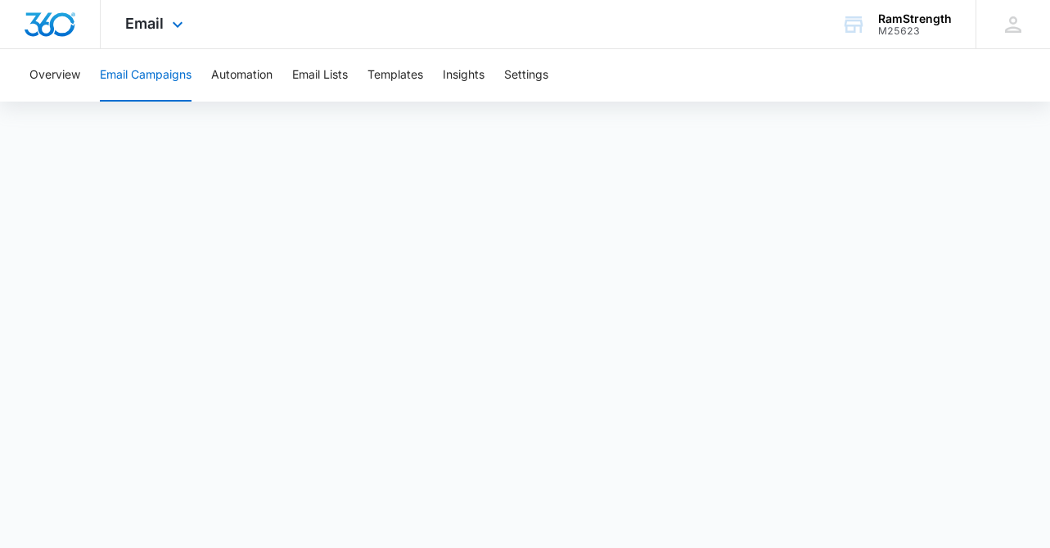
click at [72, 15] on img "Dashboard" at bounding box center [50, 24] width 52 height 25
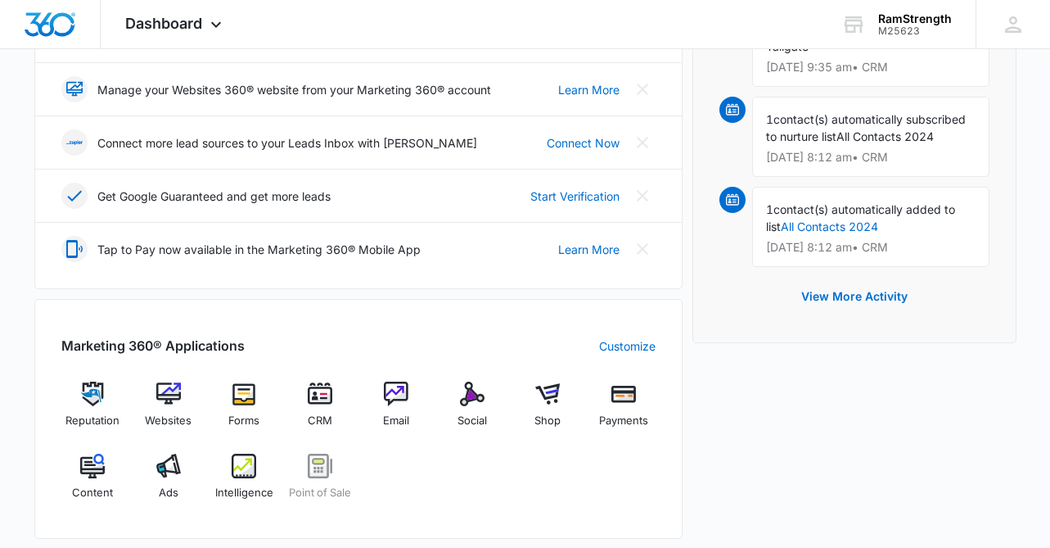
scroll to position [423, 0]
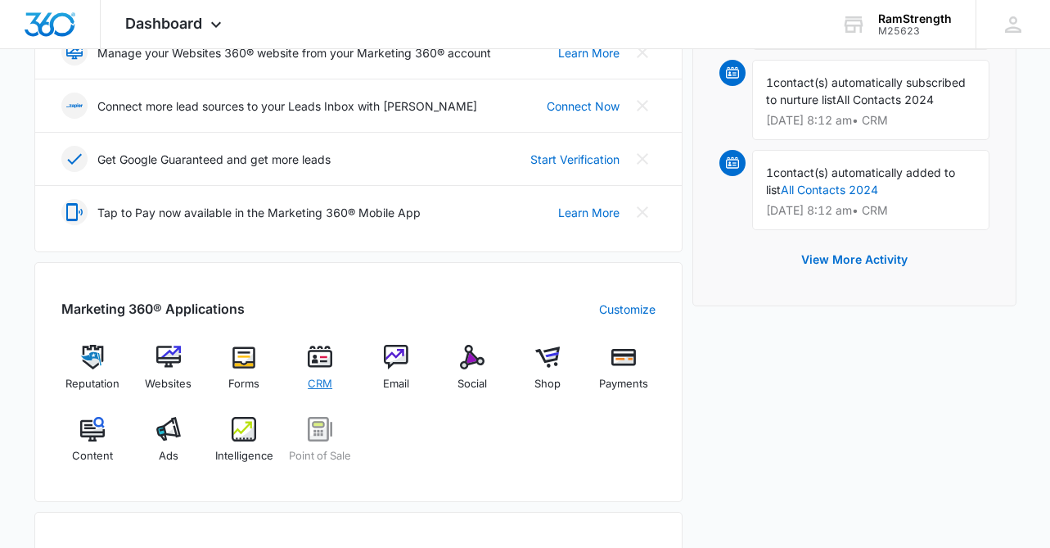
click at [316, 359] on img at bounding box center [320, 357] width 25 height 25
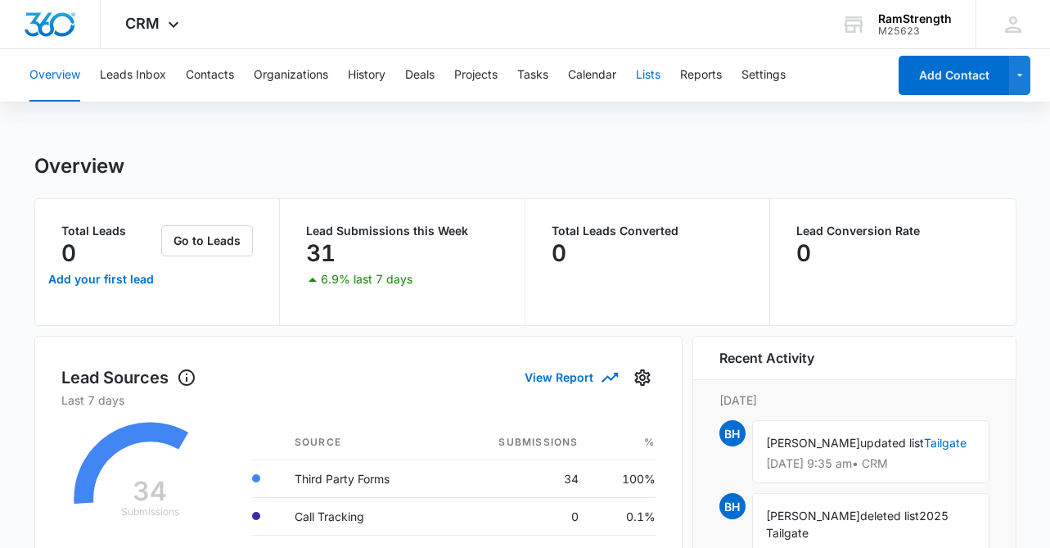
click at [652, 70] on button "Lists" at bounding box center [648, 75] width 25 height 52
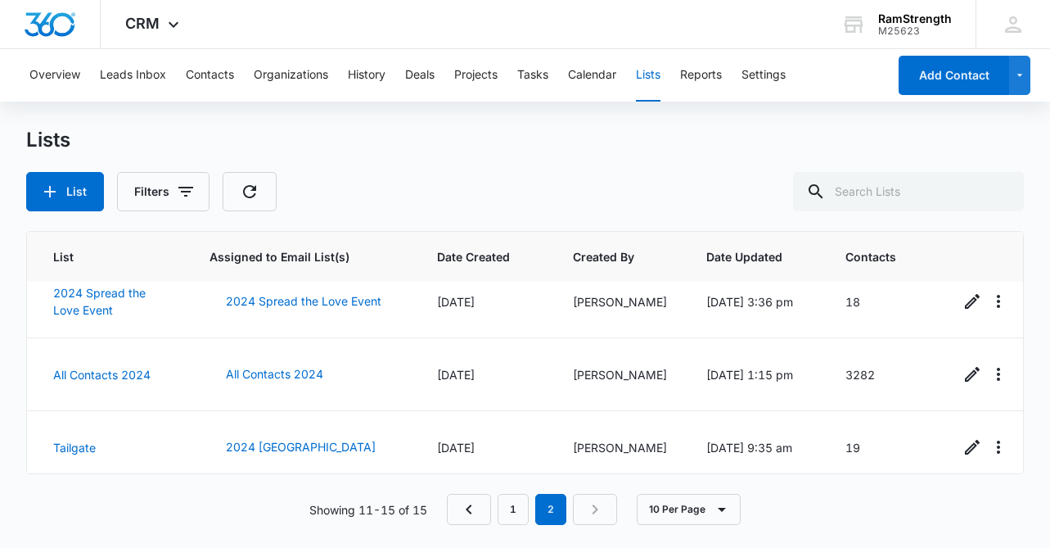
scroll to position [173, 0]
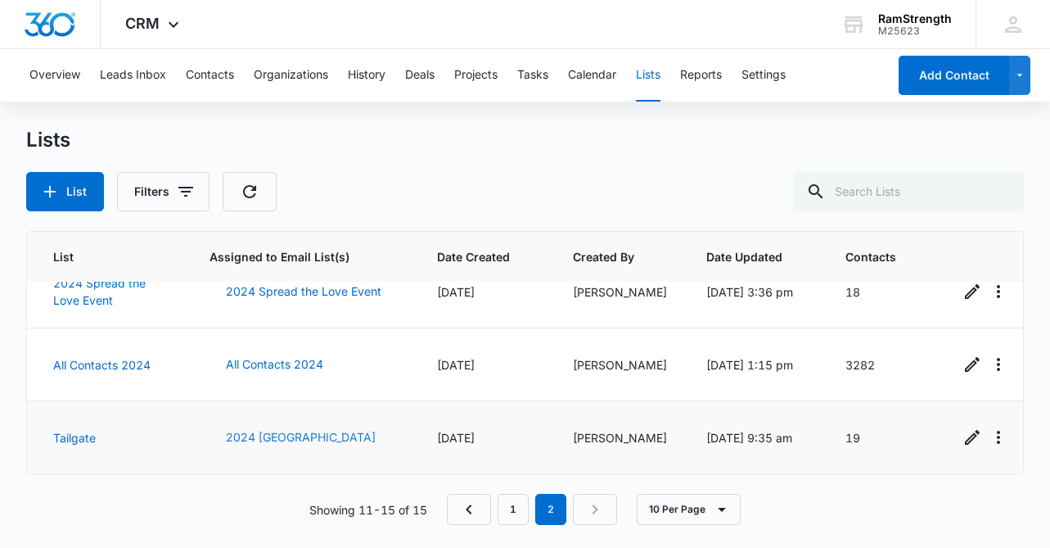
click at [270, 429] on button "2024 Tailgate" at bounding box center [301, 437] width 183 height 39
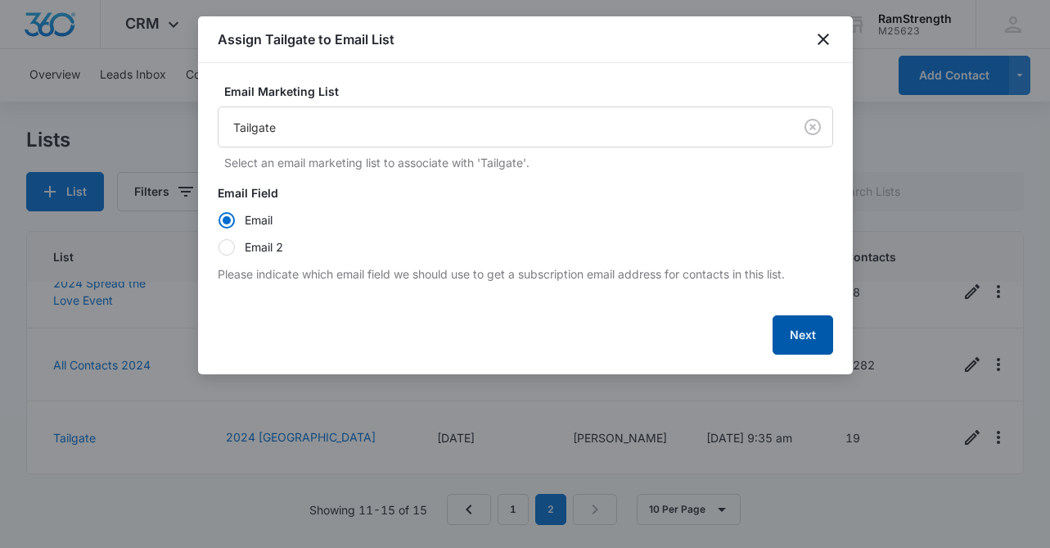
click at [811, 346] on button "Next" at bounding box center [803, 334] width 61 height 39
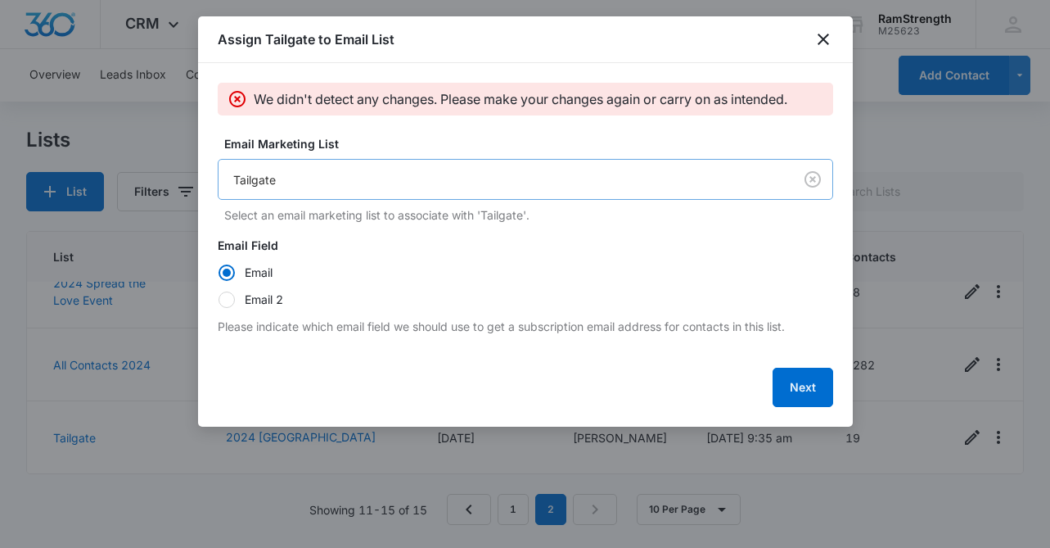
click at [234, 174] on body "CRM Apps Reputation Websites Forms CRM Email Social Shop Payments POS Content A…" at bounding box center [525, 274] width 1050 height 548
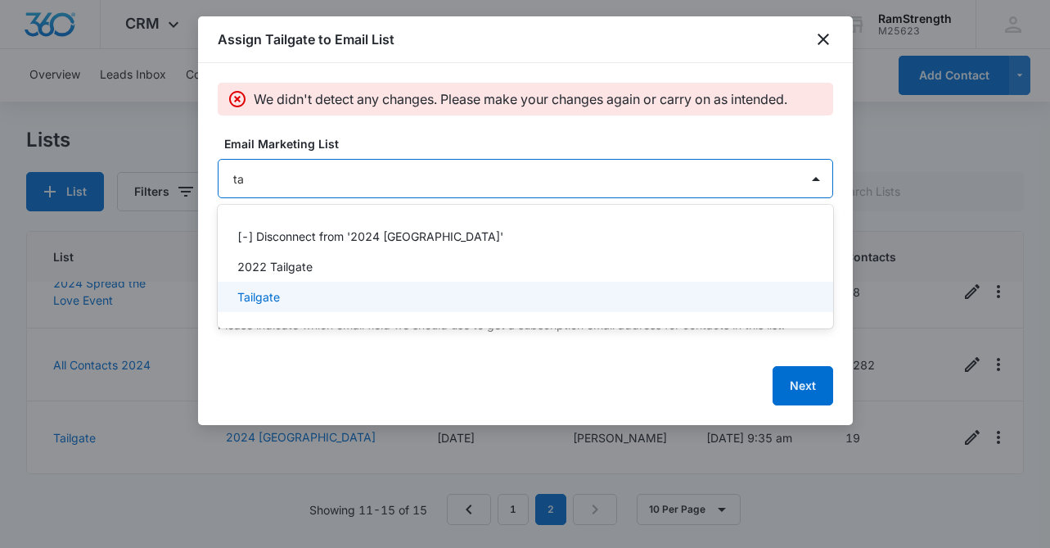
scroll to position [0, 0]
type input "tailgate"
click at [259, 296] on p "Tailgate" at bounding box center [258, 296] width 43 height 17
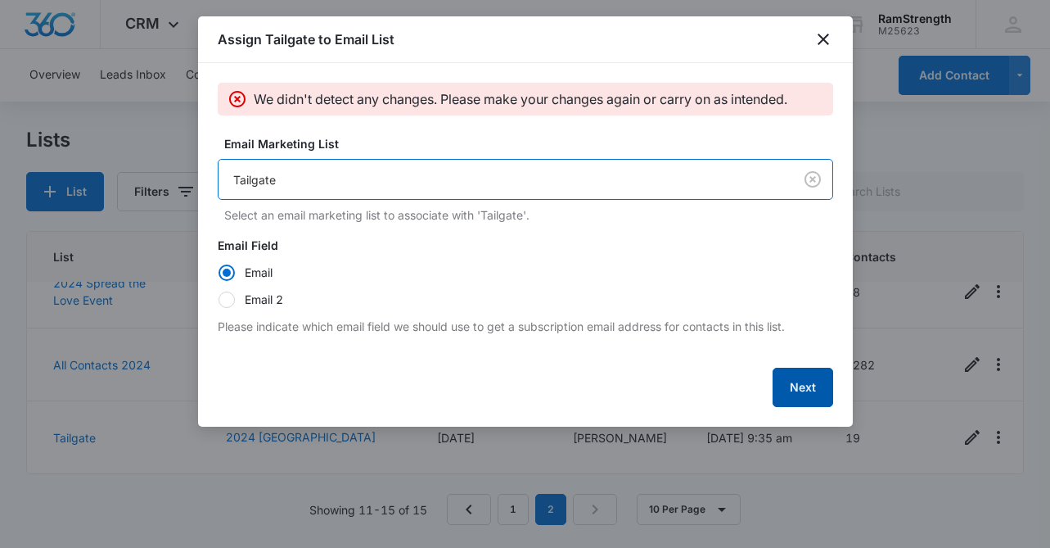
click at [804, 390] on button "Next" at bounding box center [803, 387] width 61 height 39
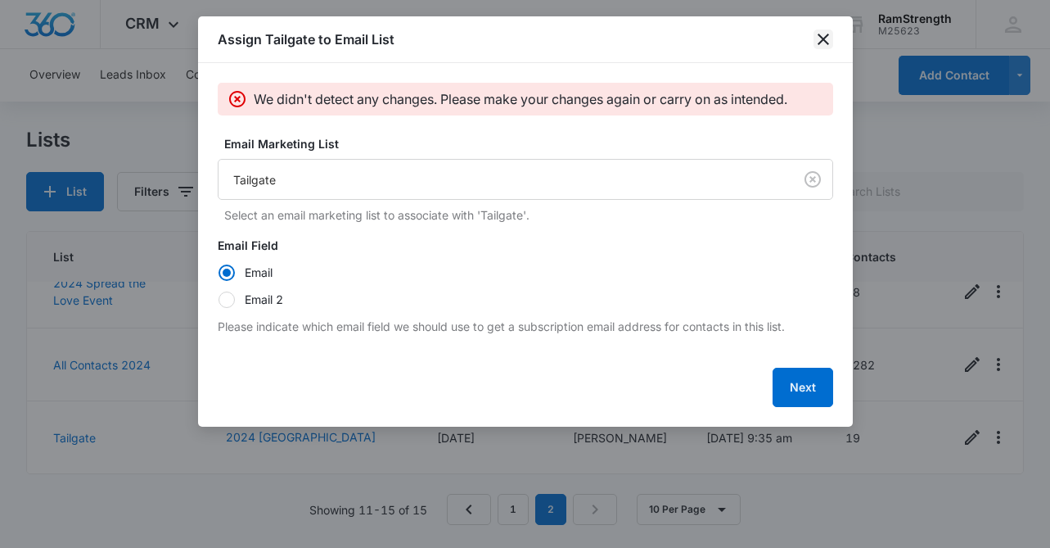
click at [818, 41] on icon "close" at bounding box center [824, 39] width 20 height 20
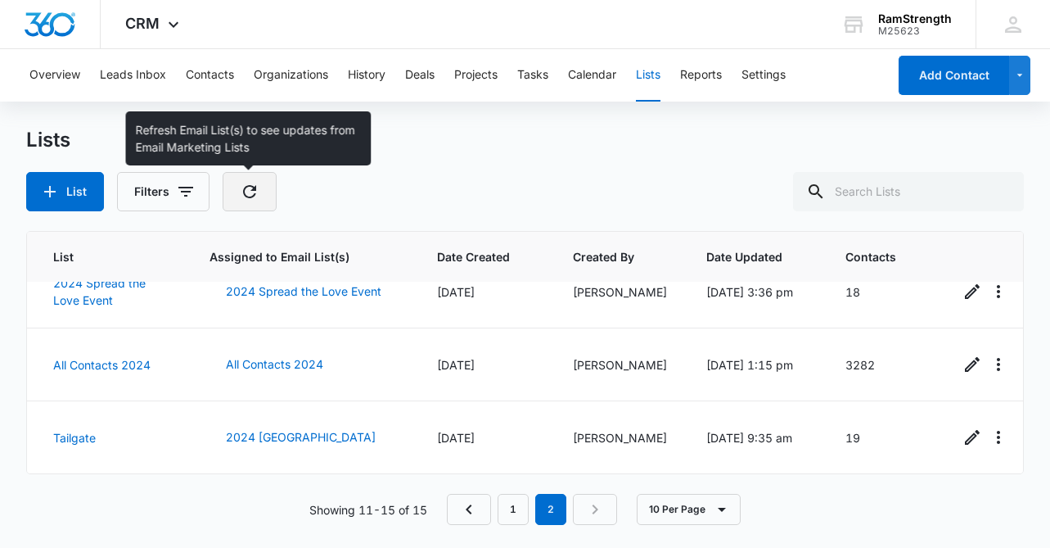
click at [251, 188] on icon "button" at bounding box center [249, 191] width 13 height 13
